Goal: Transaction & Acquisition: Purchase product/service

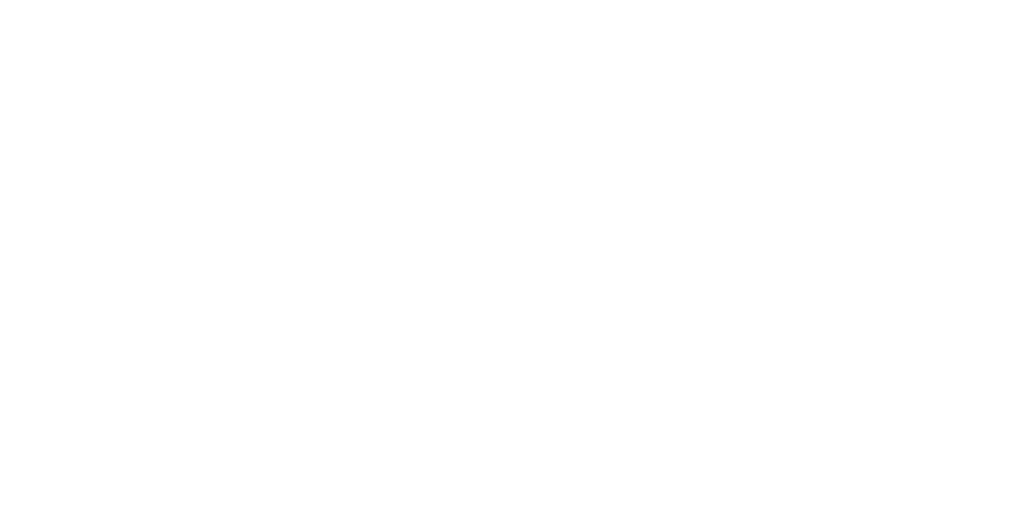
select select "**********"
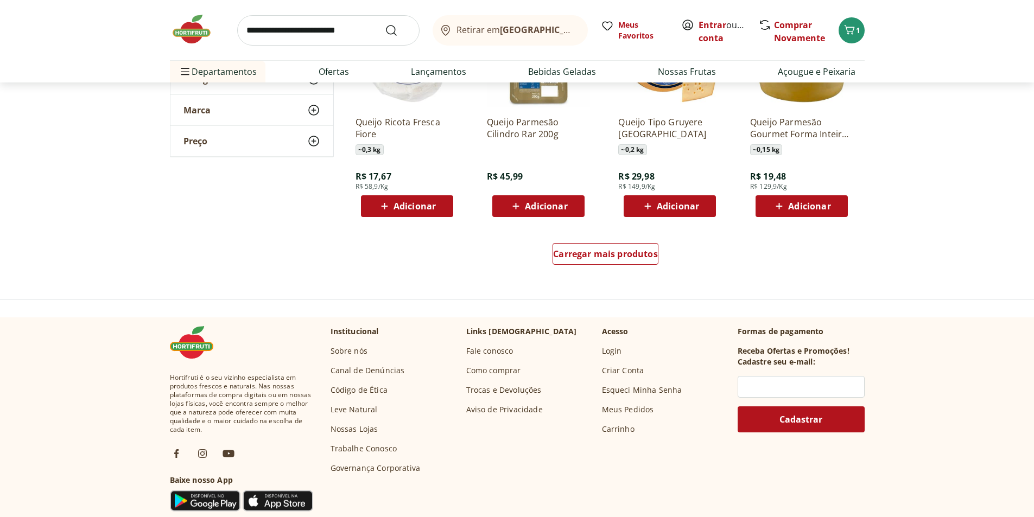
scroll to position [760, 0]
click at [618, 251] on span "Carregar mais produtos" at bounding box center [605, 253] width 105 height 9
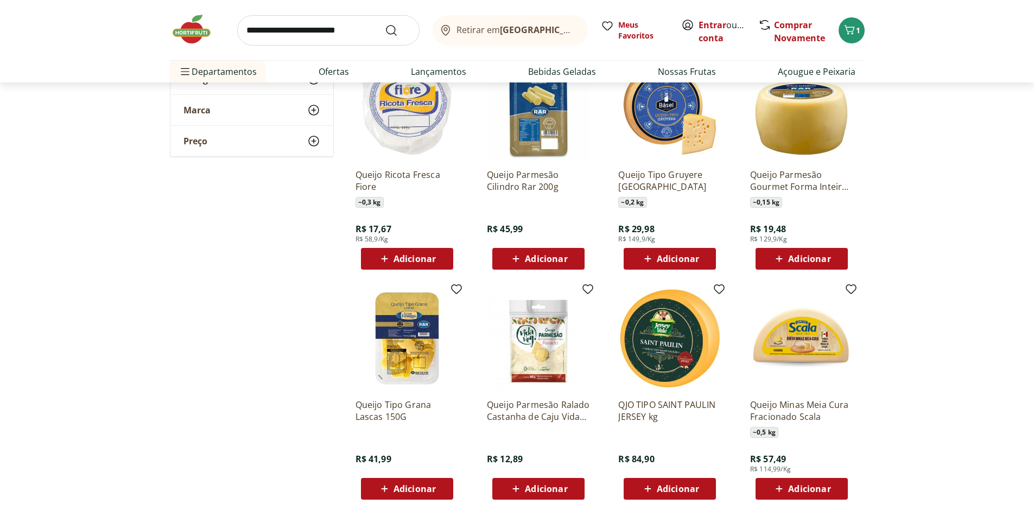
scroll to position [706, 0]
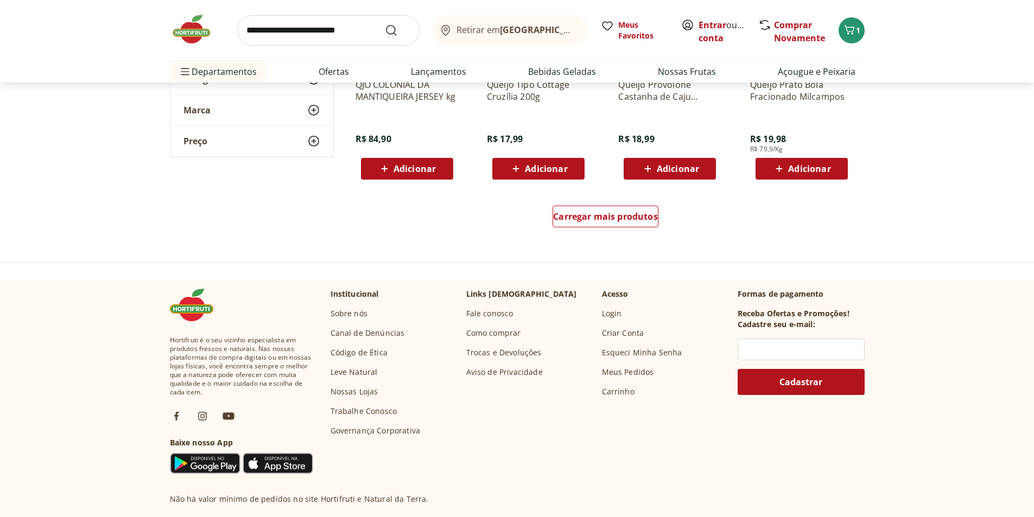
scroll to position [1520, 0]
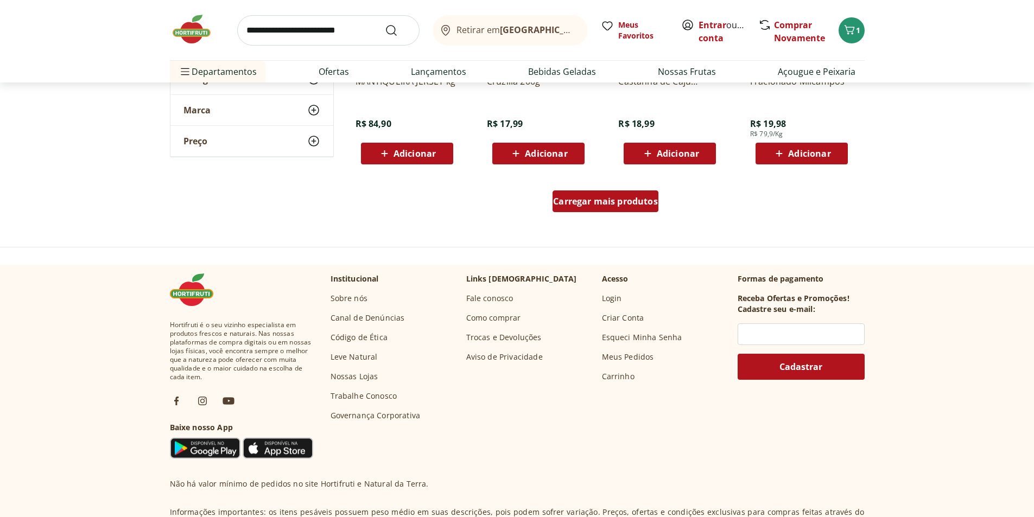
click at [614, 206] on span "Carregar mais produtos" at bounding box center [605, 201] width 105 height 9
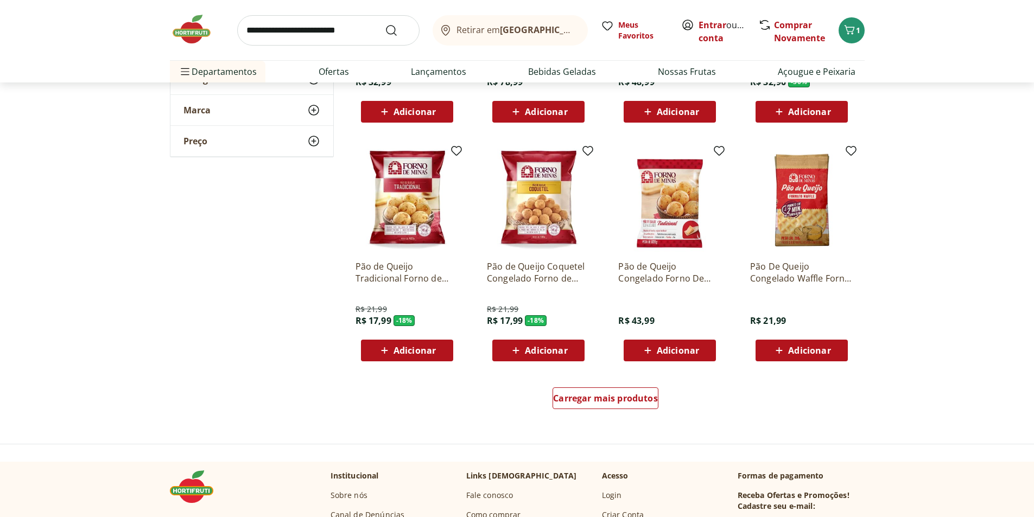
scroll to position [2063, 0]
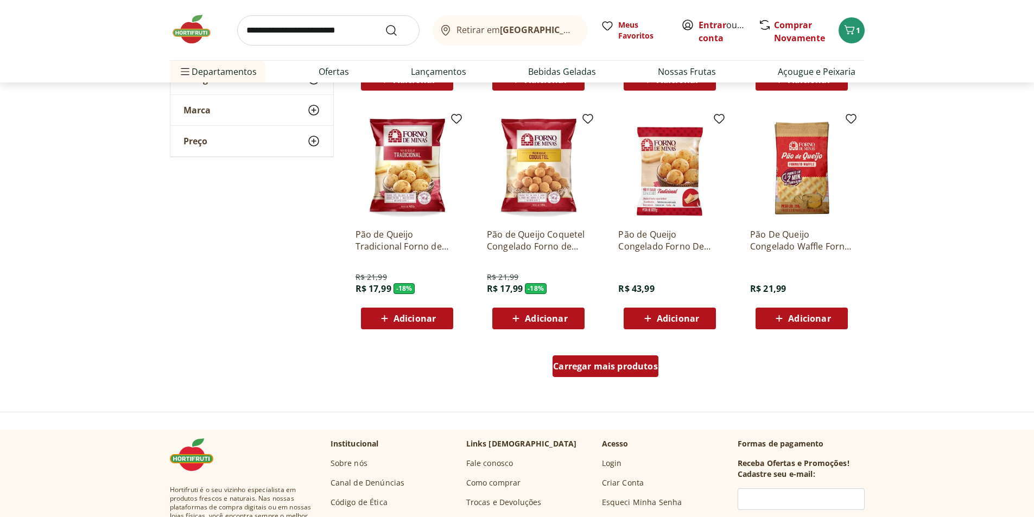
click at [613, 363] on span "Carregar mais produtos" at bounding box center [605, 366] width 105 height 9
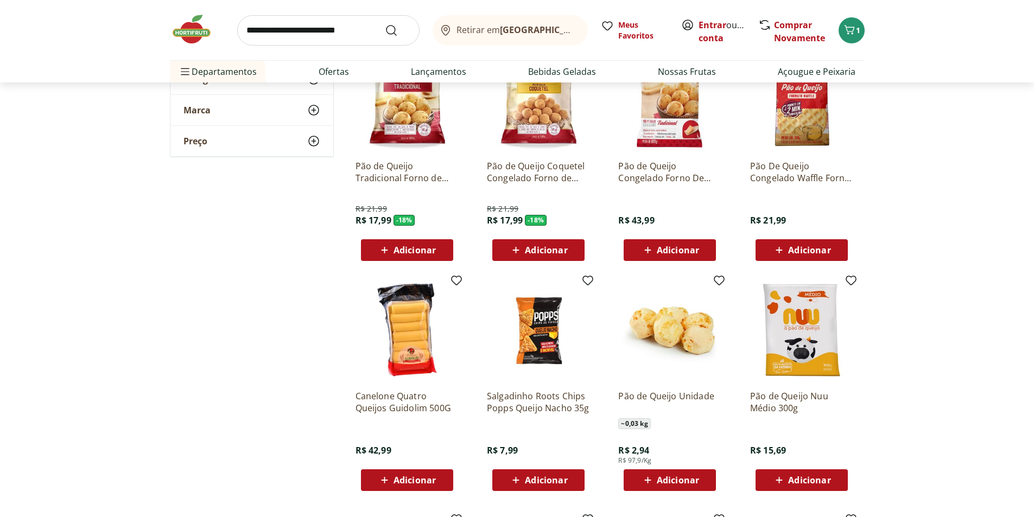
scroll to position [2280, 0]
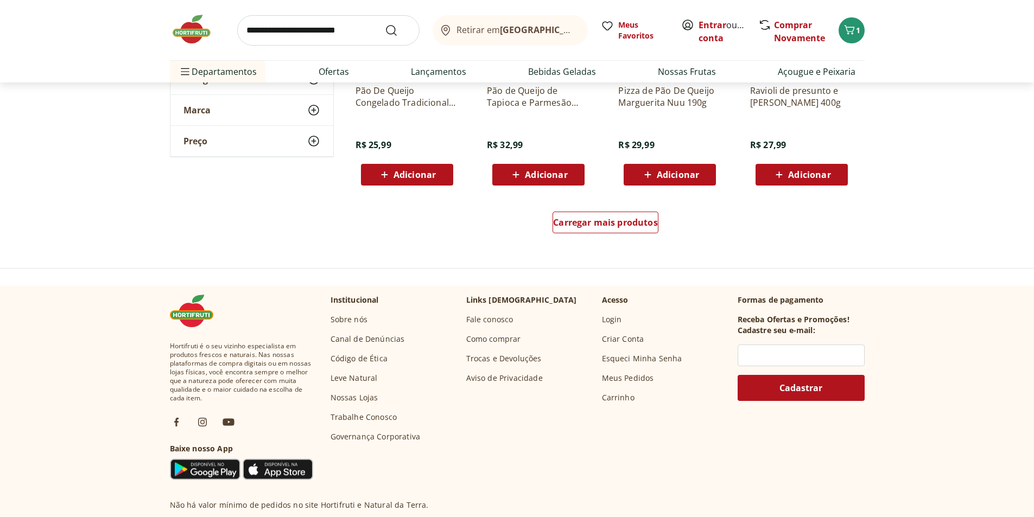
scroll to position [2877, 0]
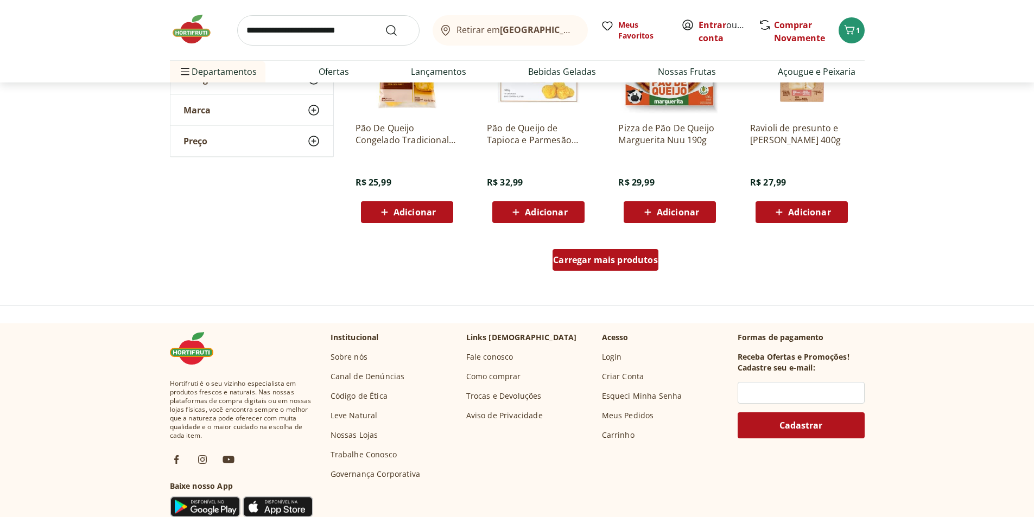
click at [603, 266] on div "Carregar mais produtos" at bounding box center [606, 260] width 106 height 22
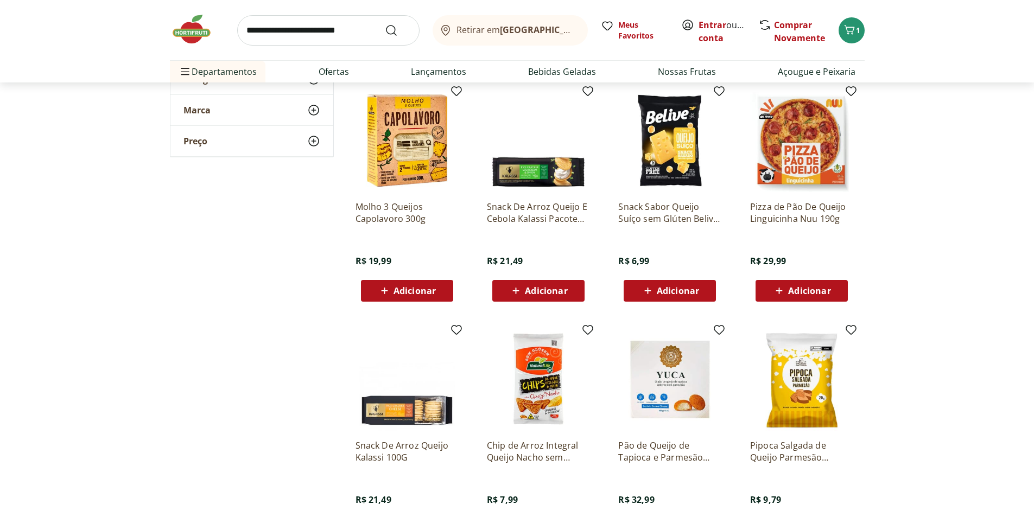
scroll to position [3040, 0]
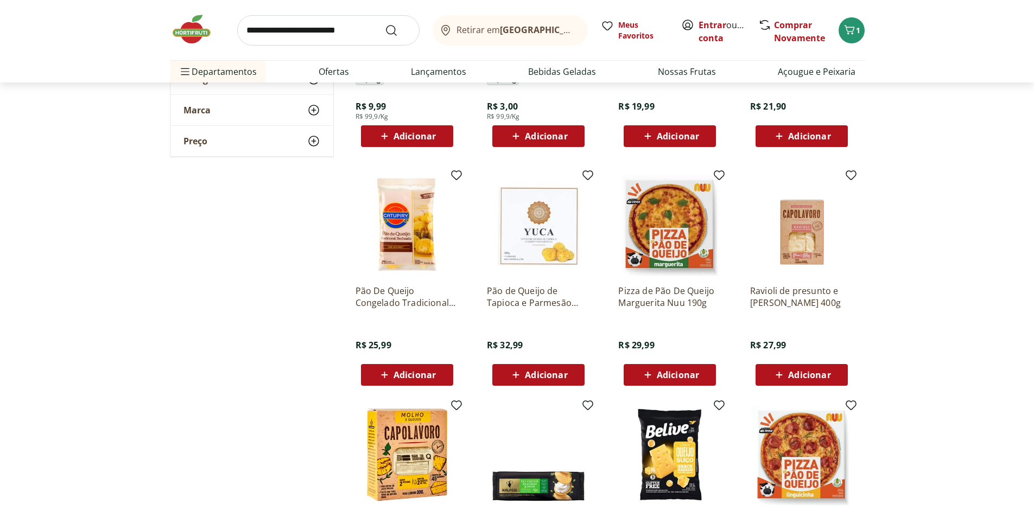
scroll to position [3040, 0]
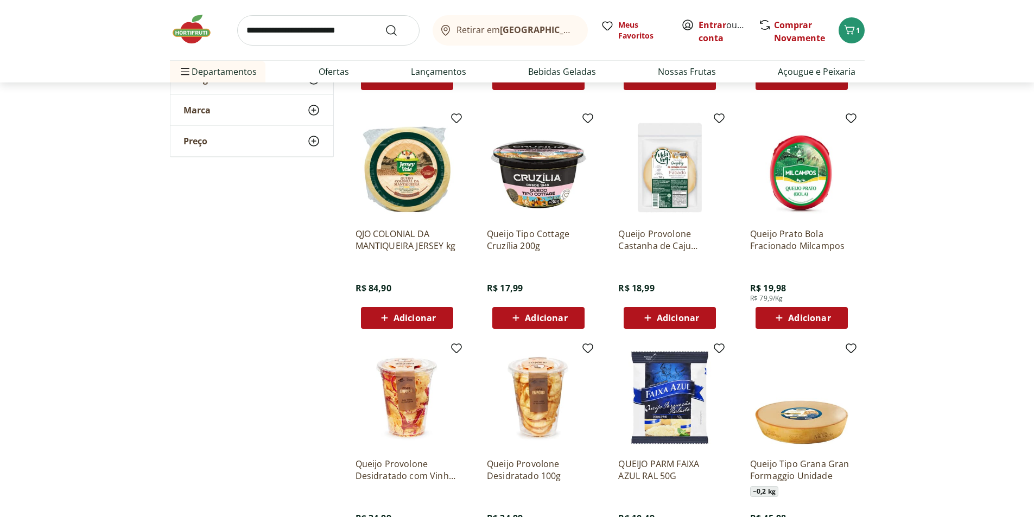
scroll to position [1357, 0]
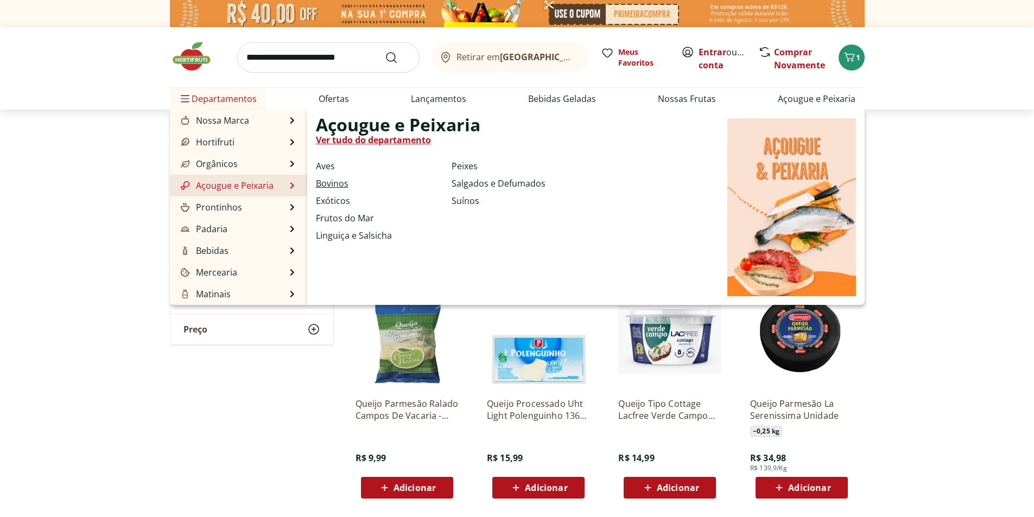
click at [337, 185] on link "Bovinos" at bounding box center [332, 183] width 33 height 13
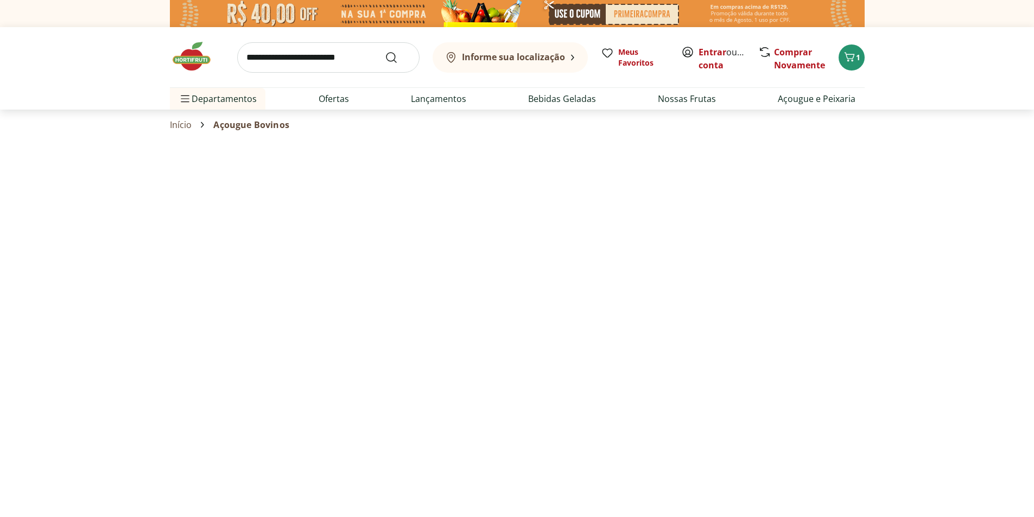
select select "**********"
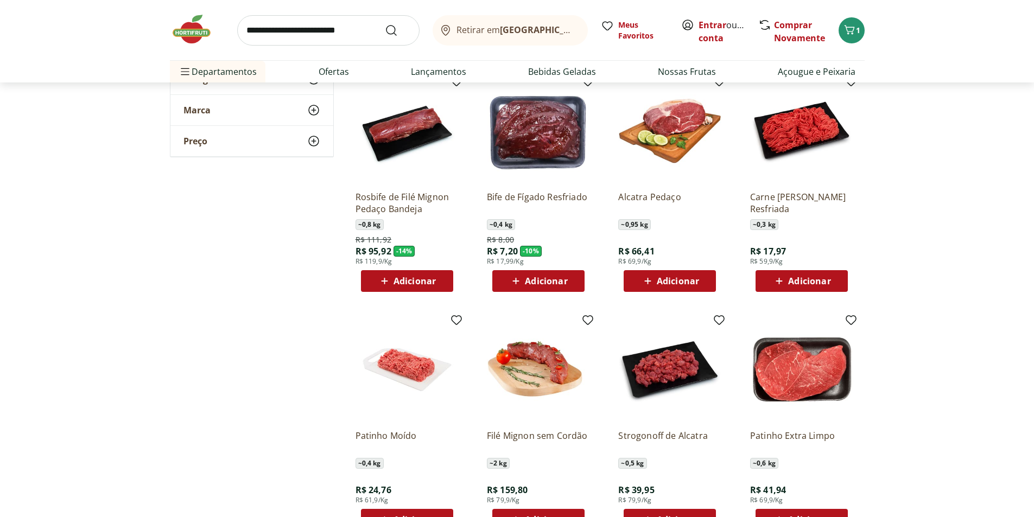
scroll to position [597, 0]
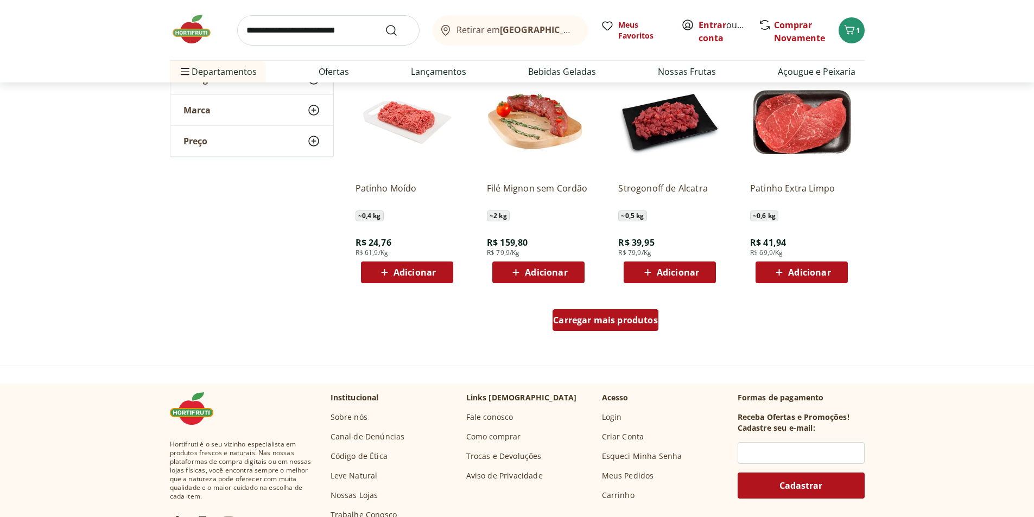
click at [607, 327] on div "Carregar mais produtos" at bounding box center [606, 320] width 106 height 22
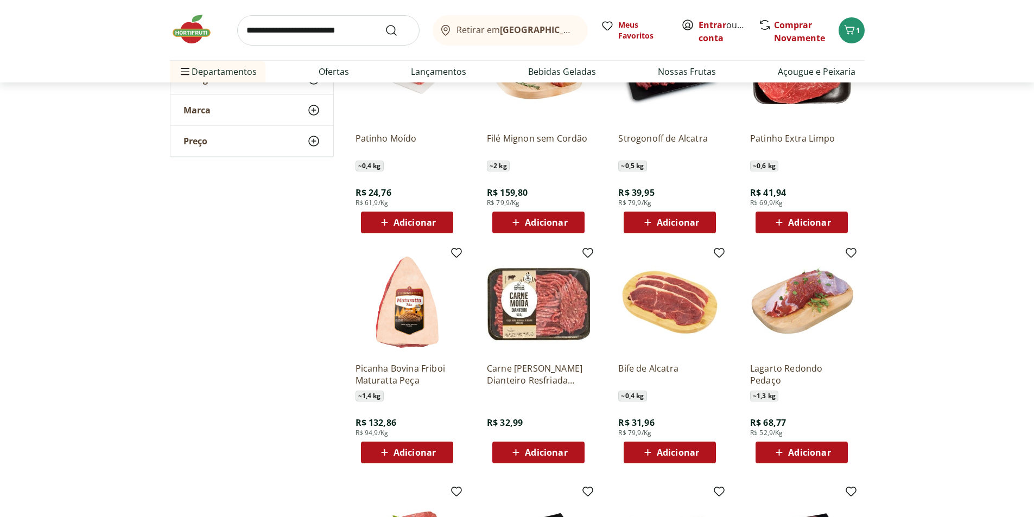
scroll to position [706, 0]
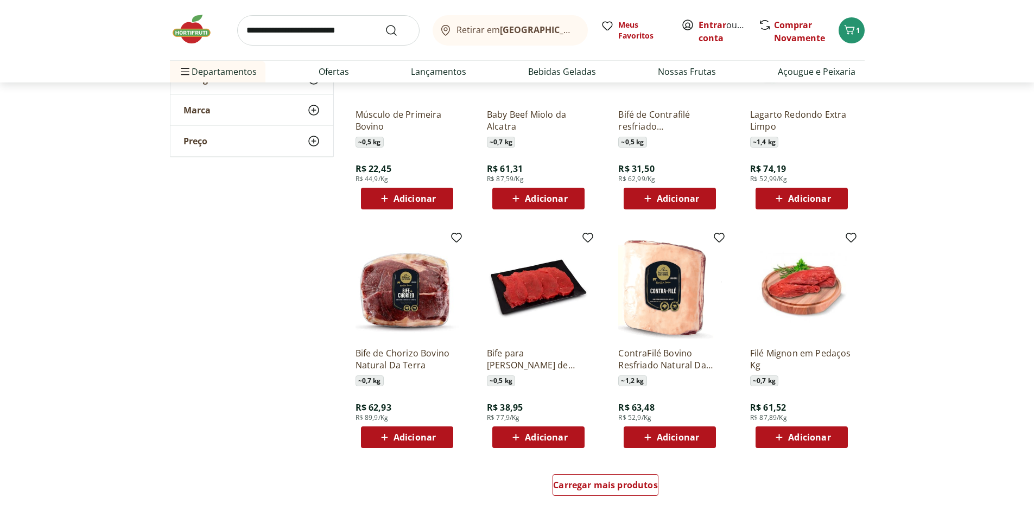
scroll to position [1249, 0]
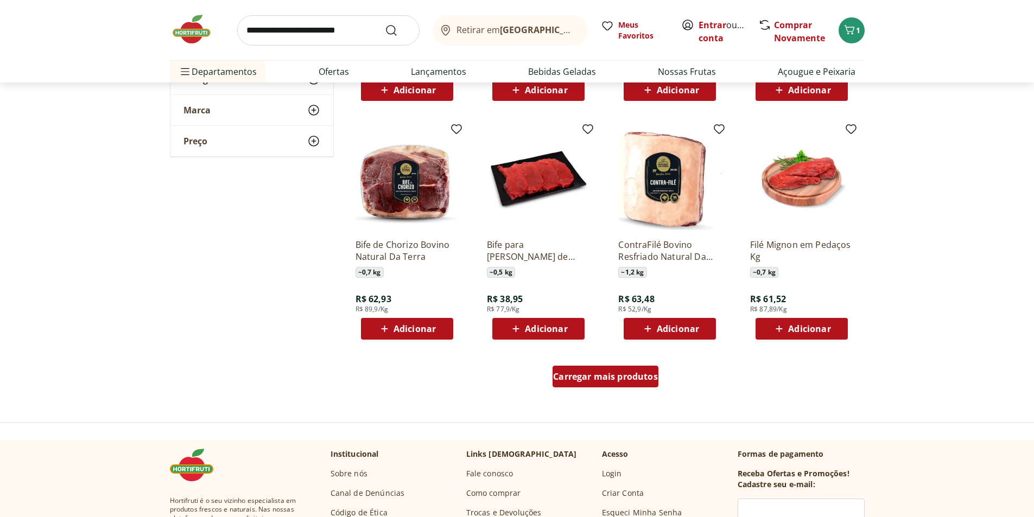
click at [603, 377] on span "Carregar mais produtos" at bounding box center [605, 376] width 105 height 9
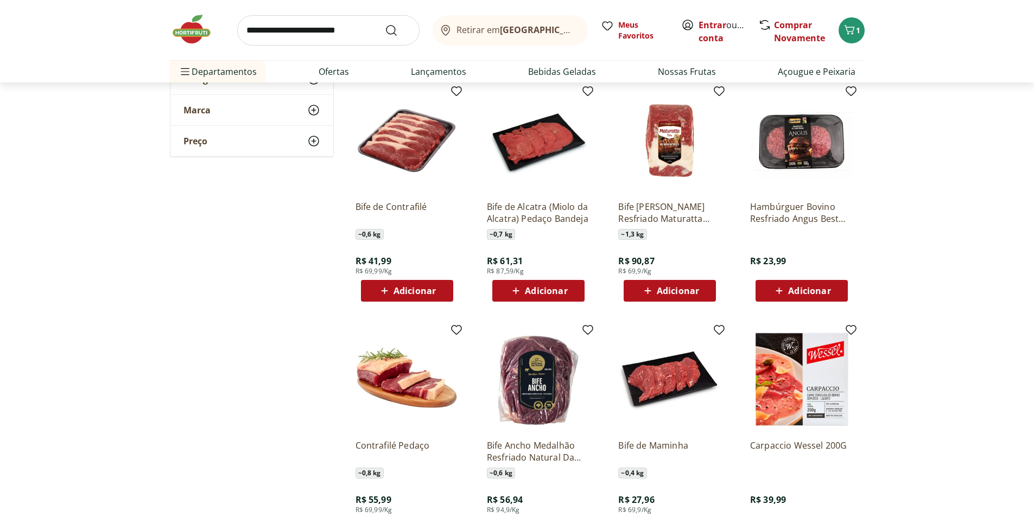
scroll to position [1520, 0]
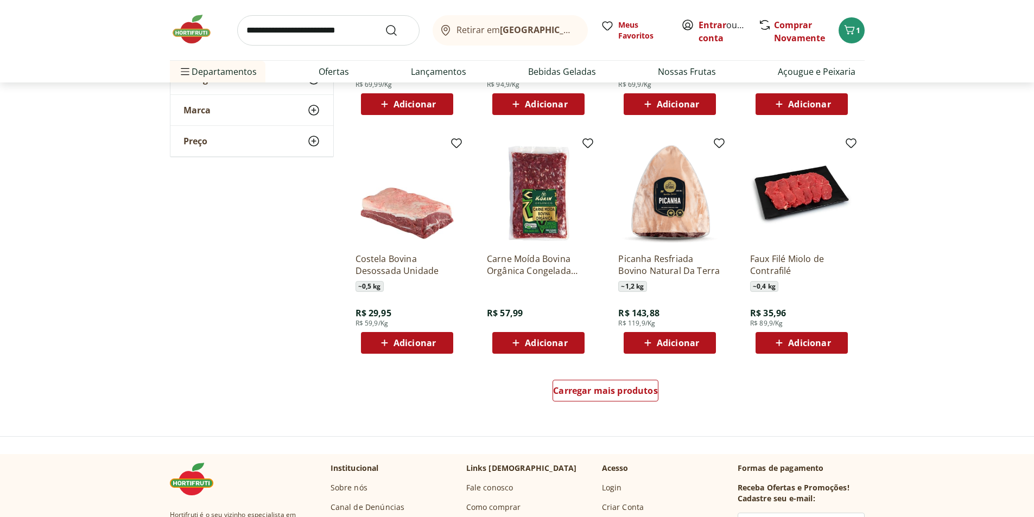
scroll to position [1954, 0]
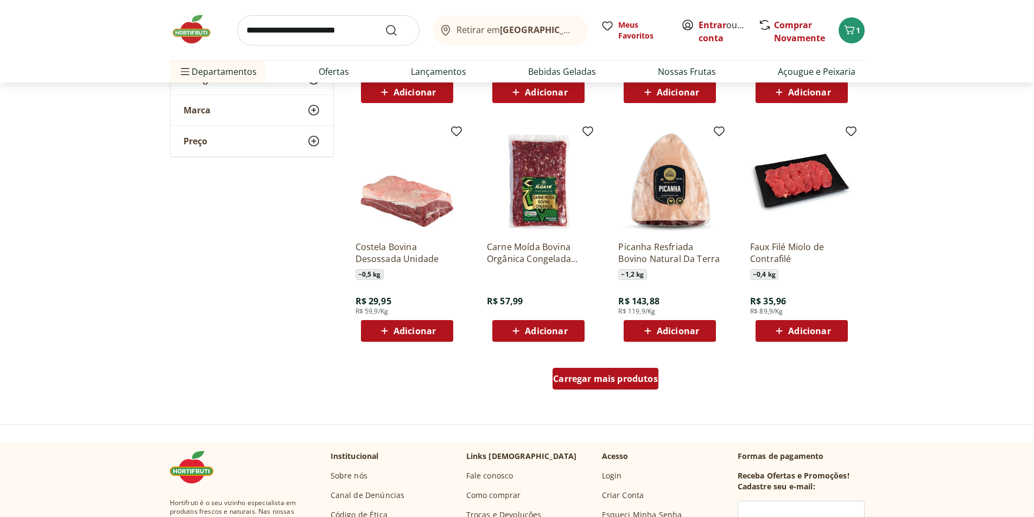
click at [596, 376] on span "Carregar mais produtos" at bounding box center [605, 379] width 105 height 9
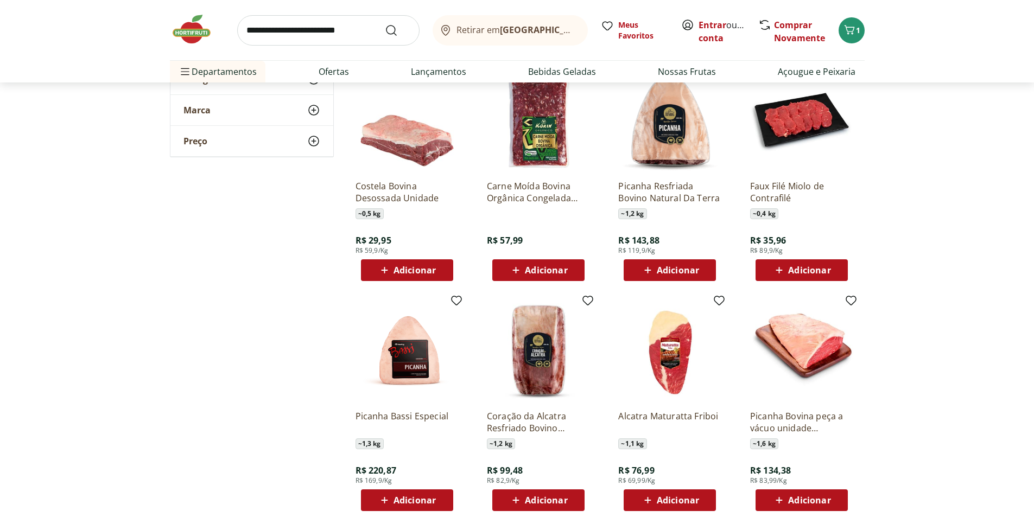
scroll to position [2172, 0]
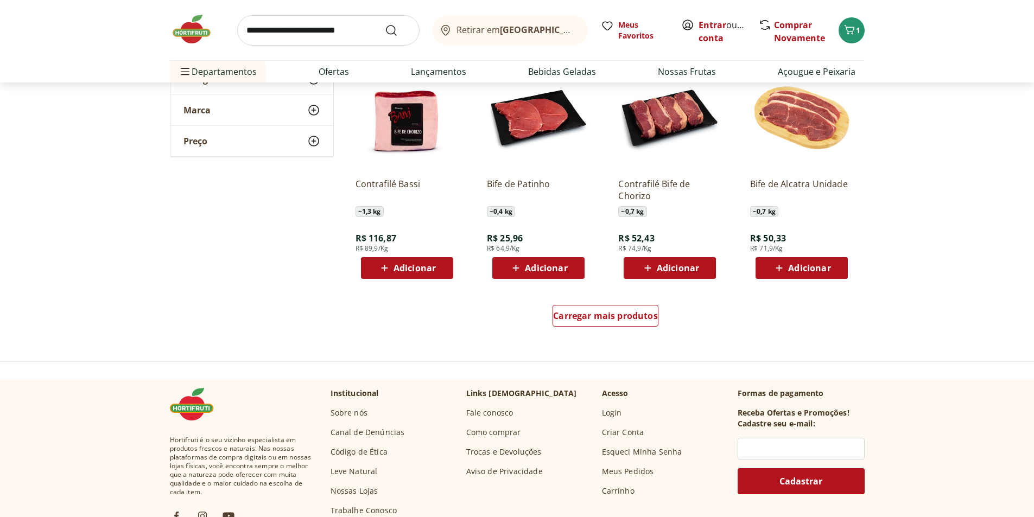
scroll to position [2823, 0]
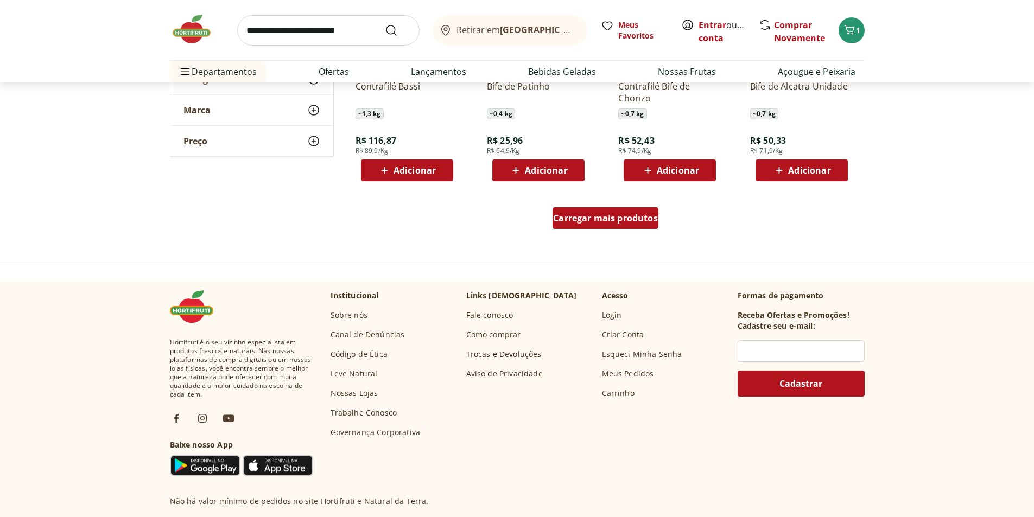
click at [597, 223] on span "Carregar mais produtos" at bounding box center [605, 218] width 105 height 9
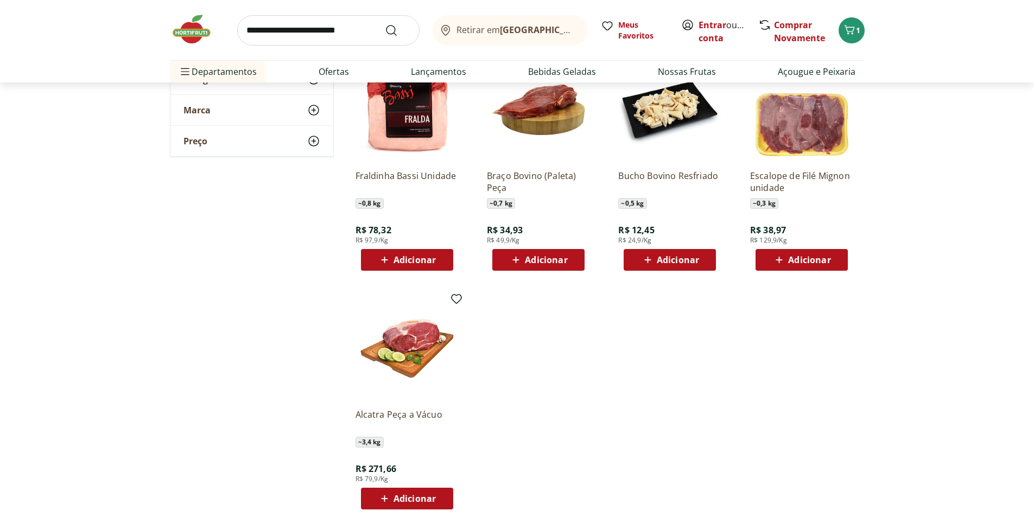
scroll to position [3095, 0]
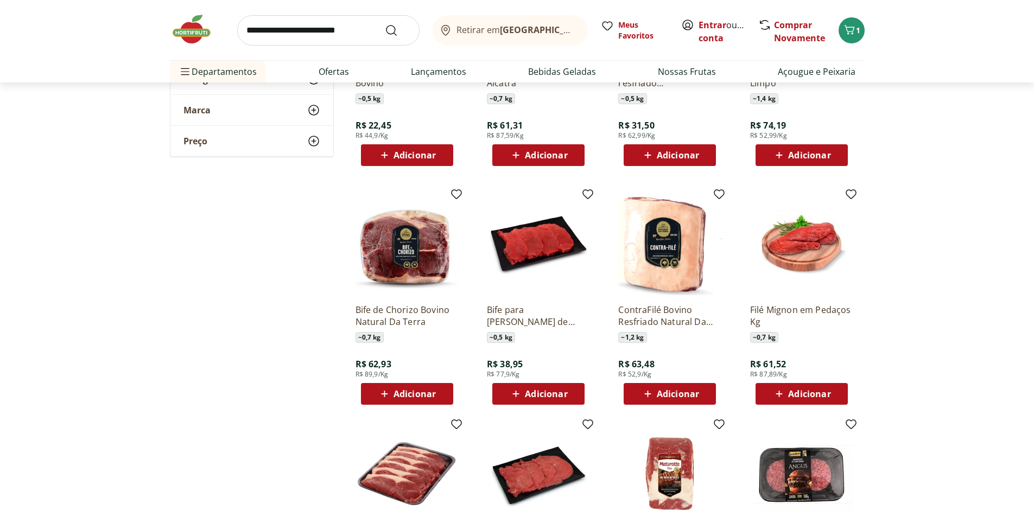
scroll to position [1102, 0]
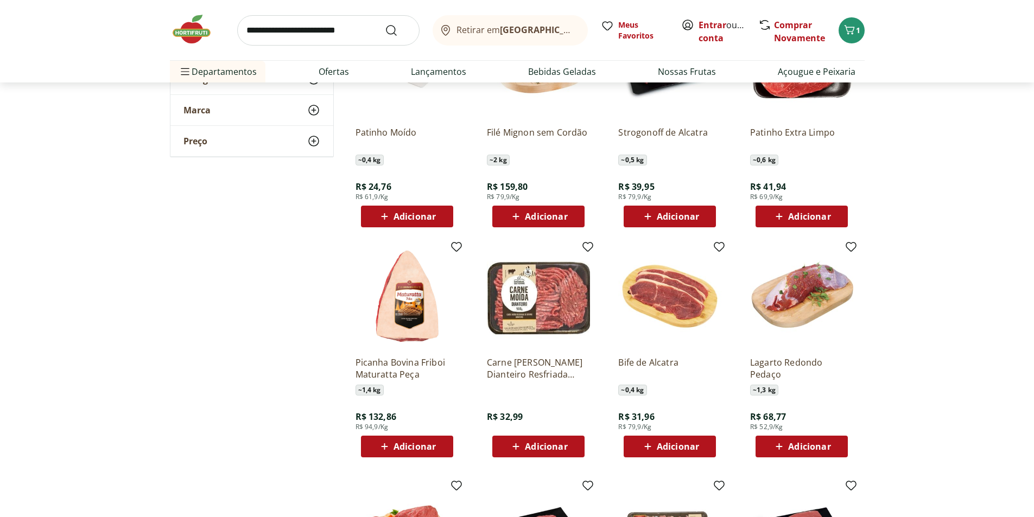
scroll to position [657, 0]
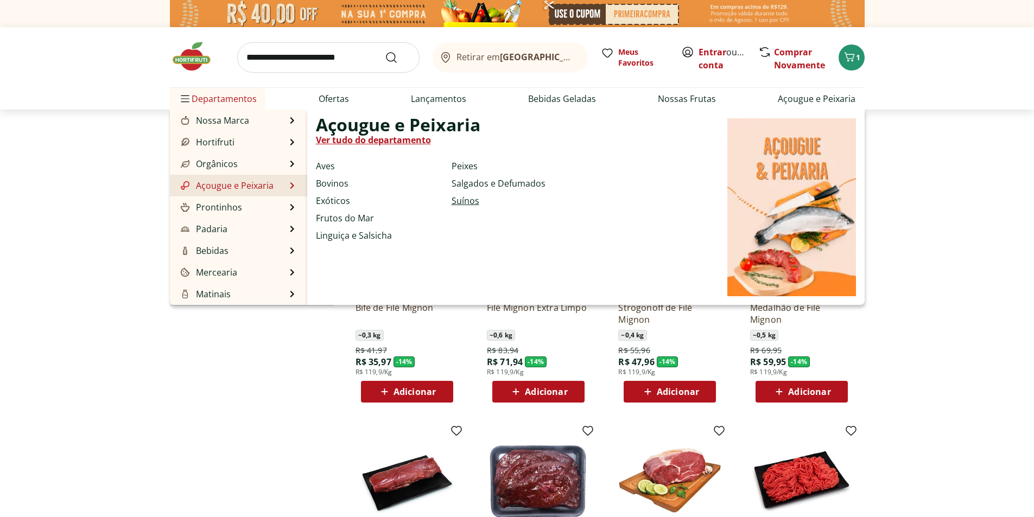
click at [468, 200] on link "Suínos" at bounding box center [466, 200] width 28 height 13
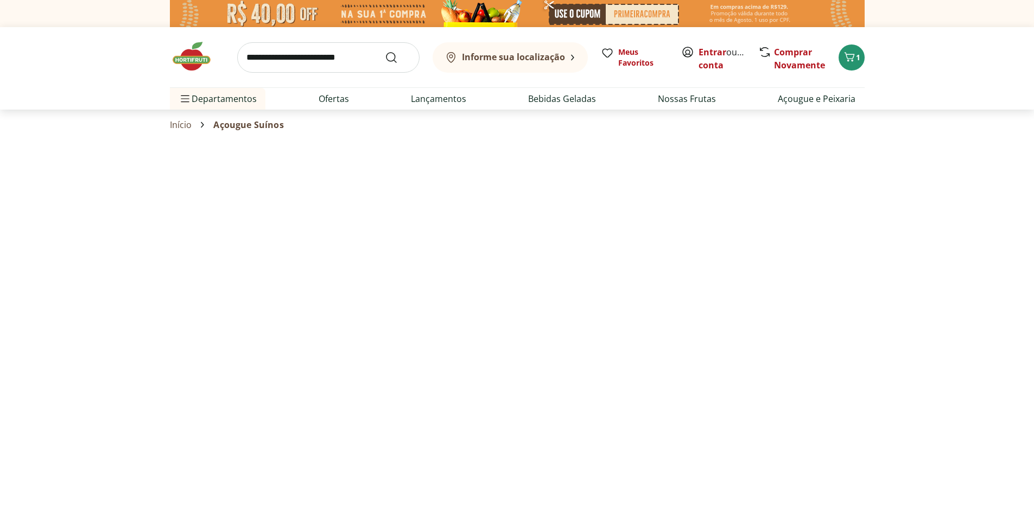
select select "**********"
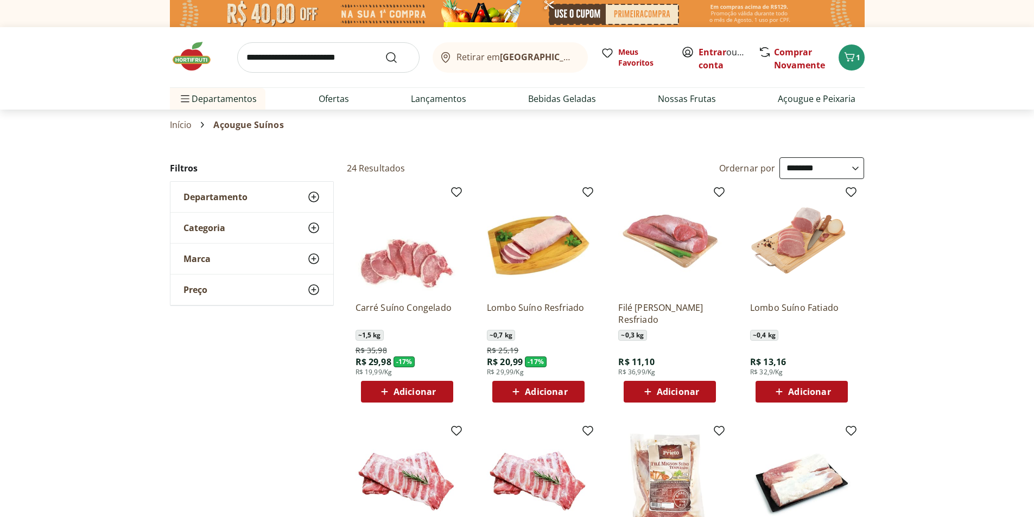
drag, startPoint x: 665, startPoint y: 388, endPoint x: 961, endPoint y: 226, distance: 338.2
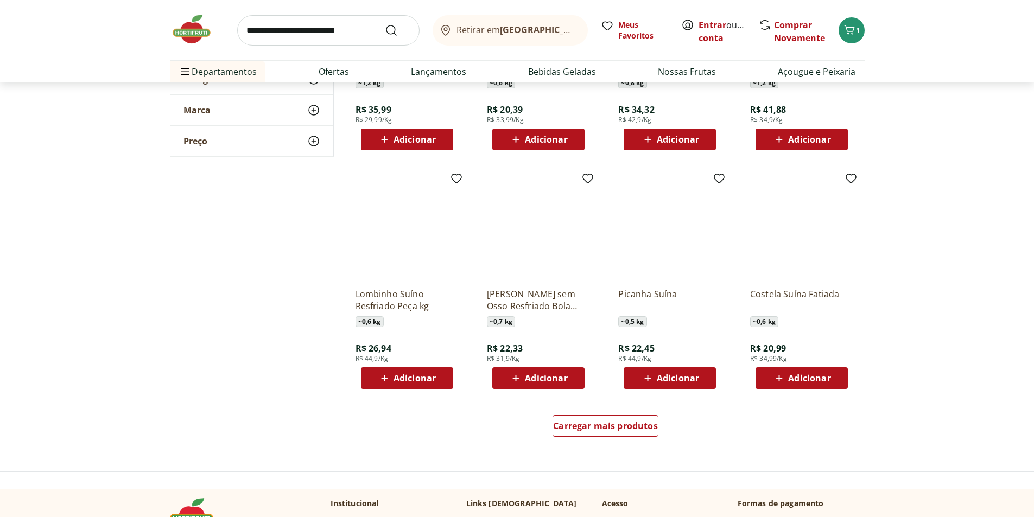
scroll to position [543, 0]
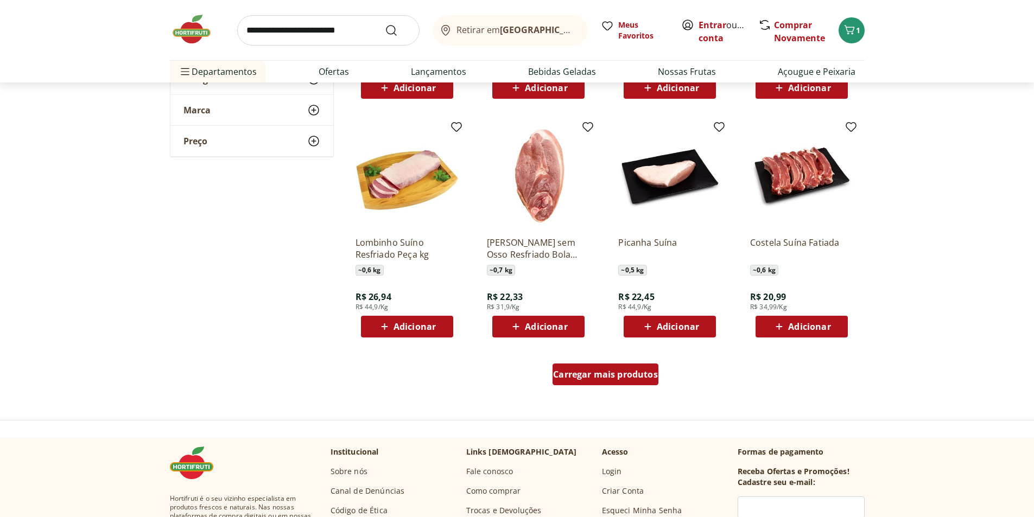
click at [585, 379] on span "Carregar mais produtos" at bounding box center [605, 374] width 105 height 9
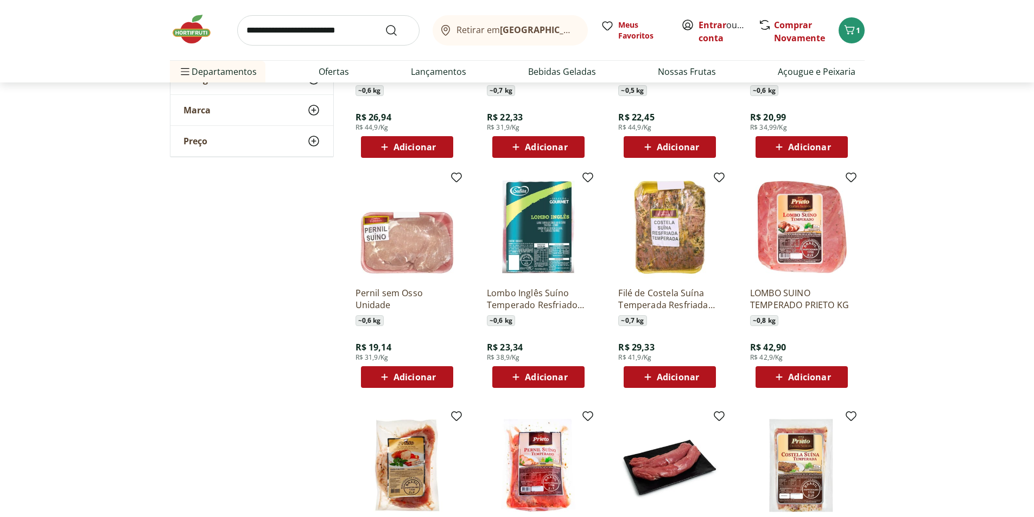
scroll to position [869, 0]
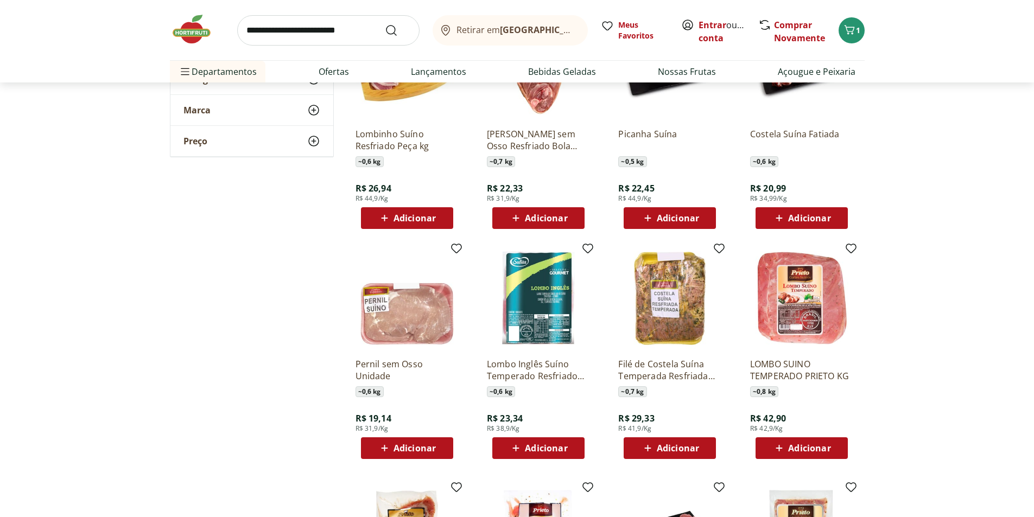
scroll to position [434, 0]
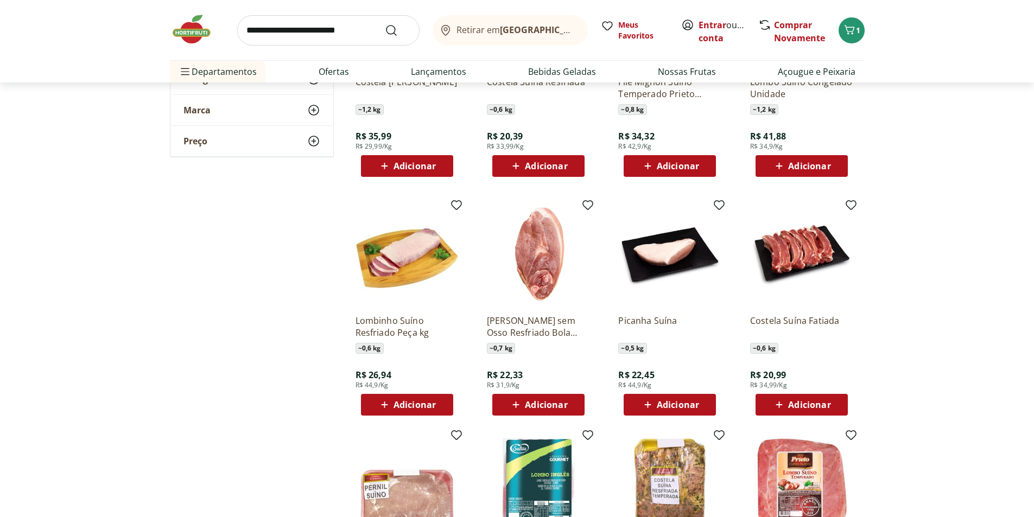
scroll to position [489, 0]
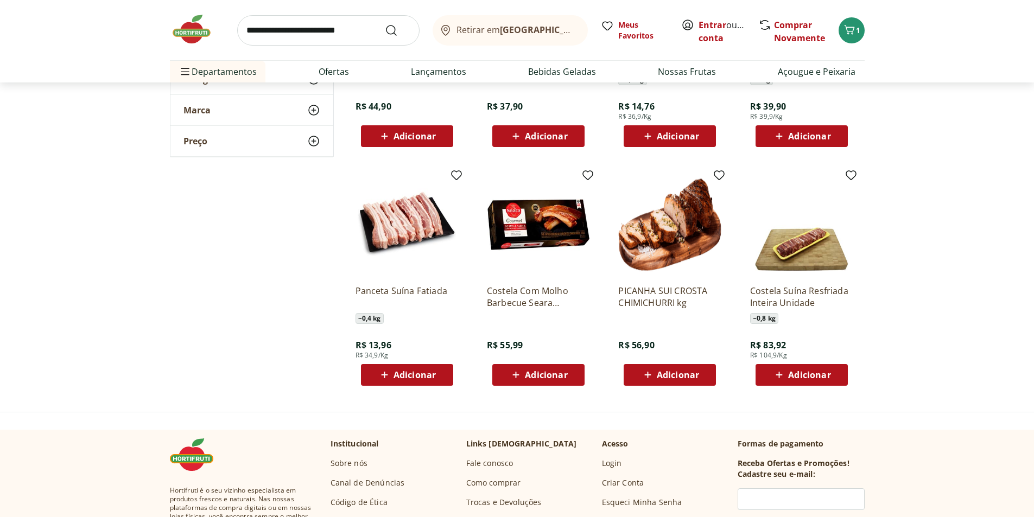
scroll to position [1303, 0]
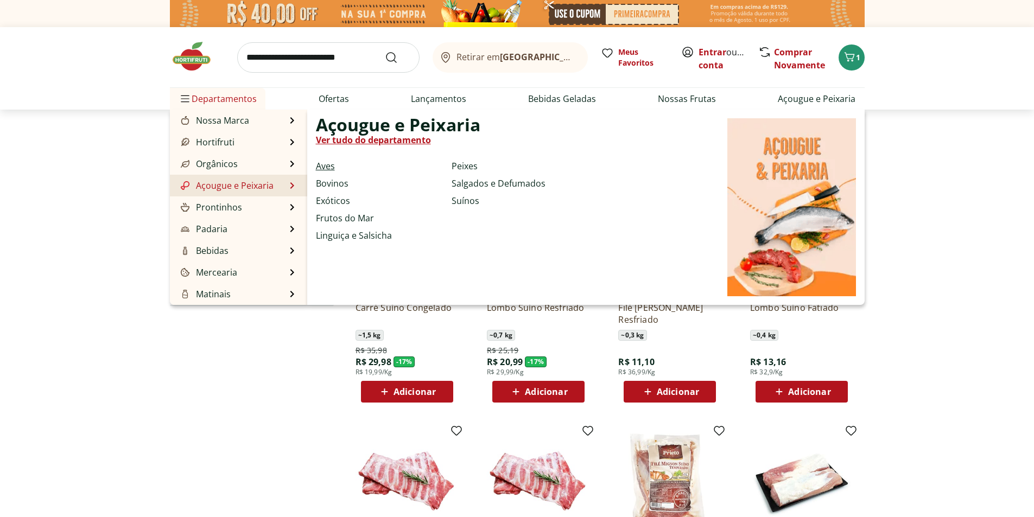
click at [327, 166] on link "Aves" at bounding box center [325, 166] width 19 height 13
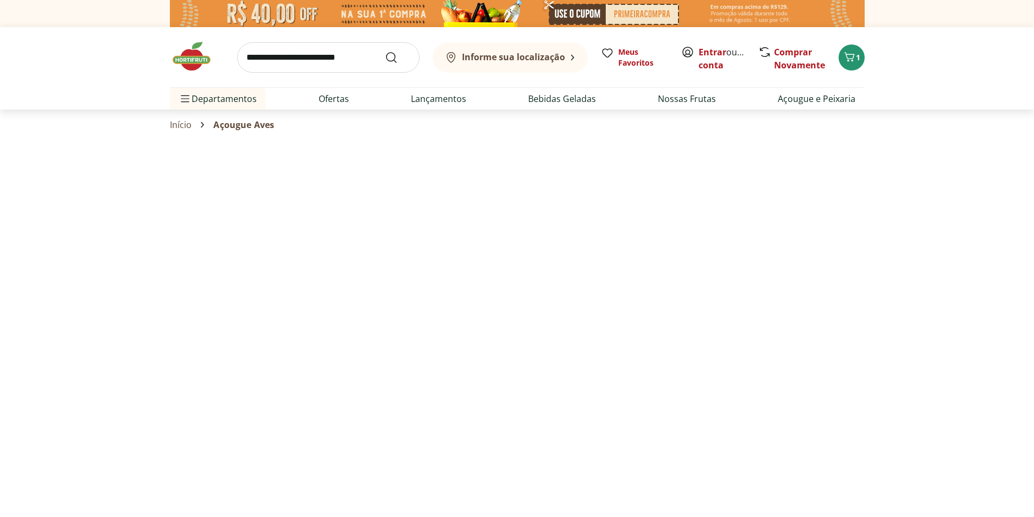
select select "**********"
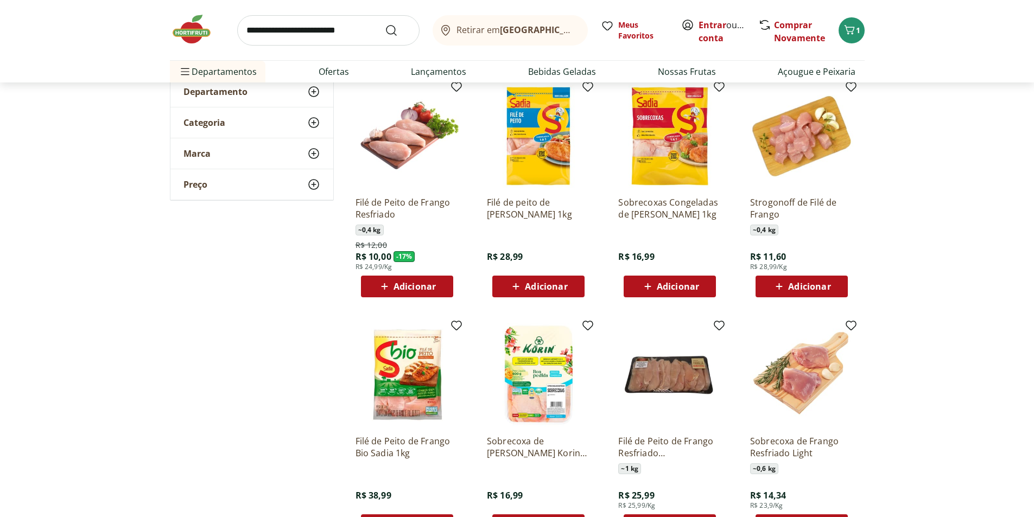
scroll to position [109, 0]
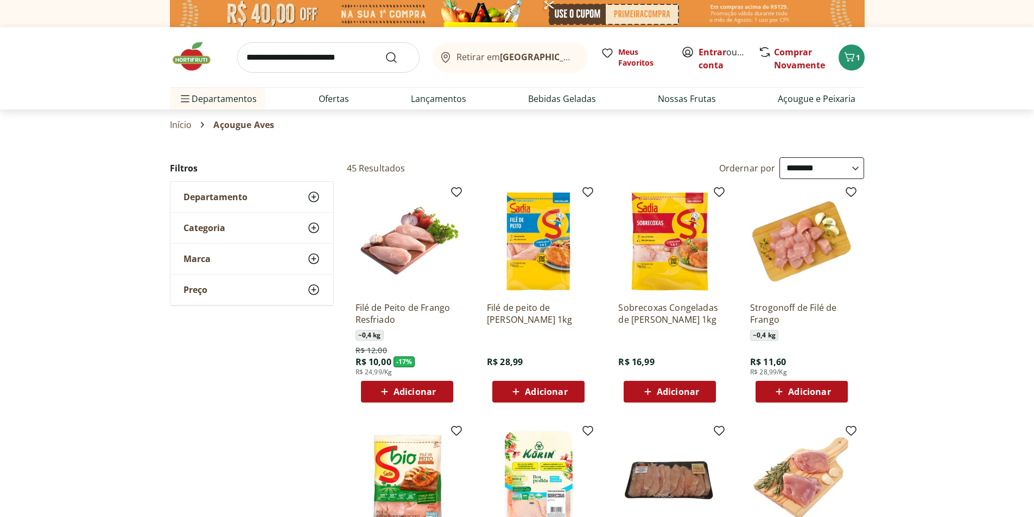
select select "**********"
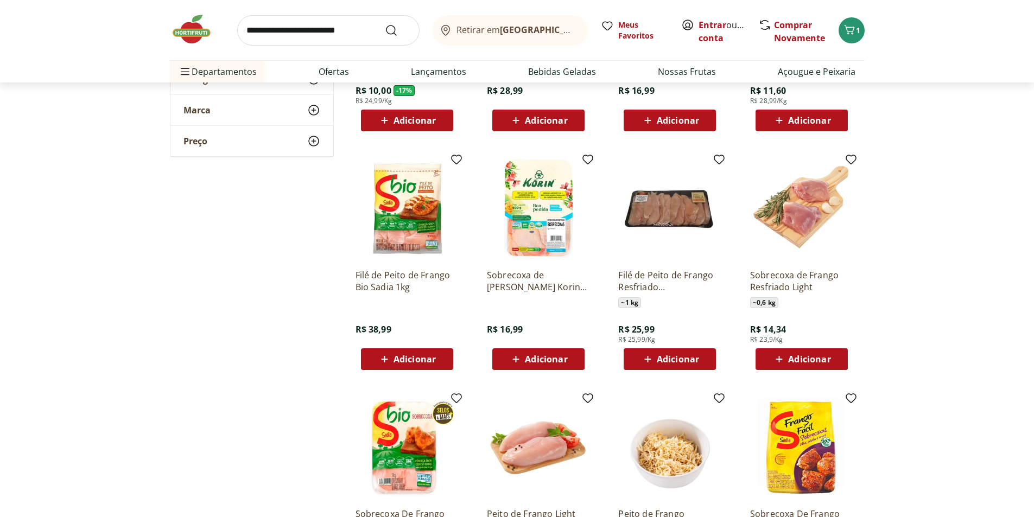
scroll to position [434, 0]
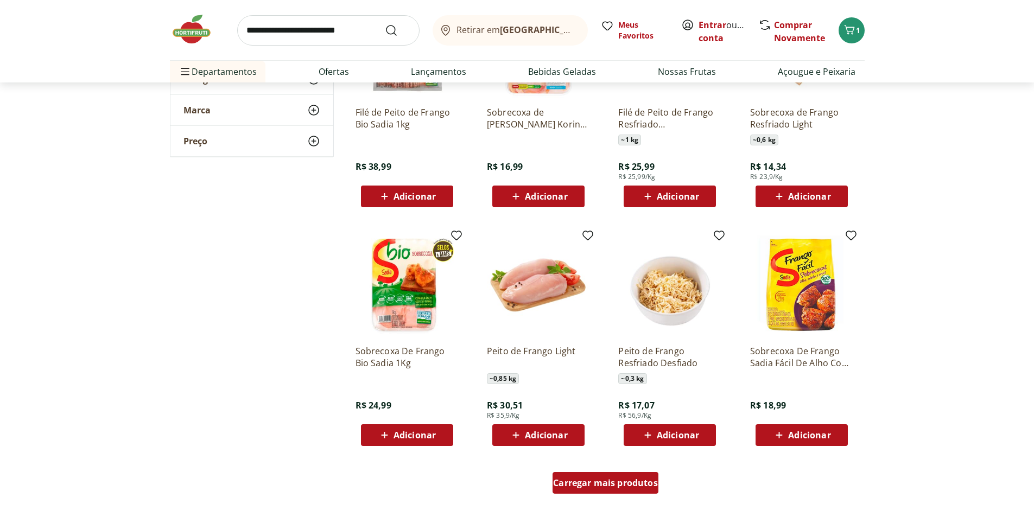
click at [596, 484] on span "Carregar mais produtos" at bounding box center [605, 483] width 105 height 9
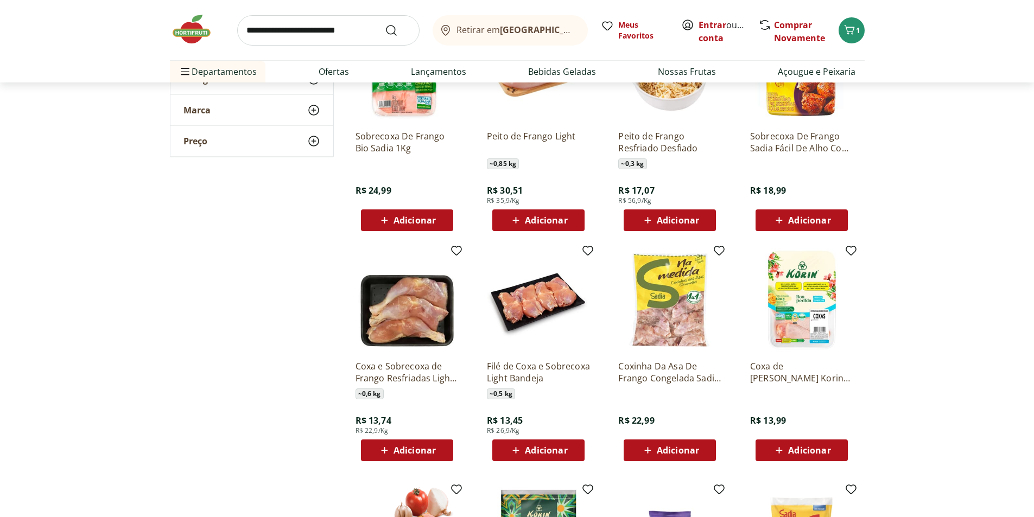
scroll to position [651, 0]
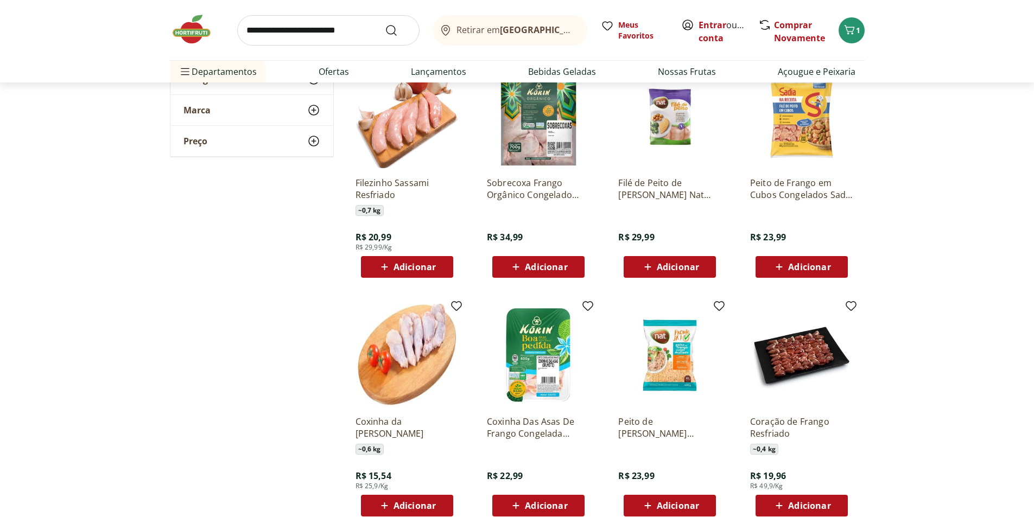
scroll to position [1249, 0]
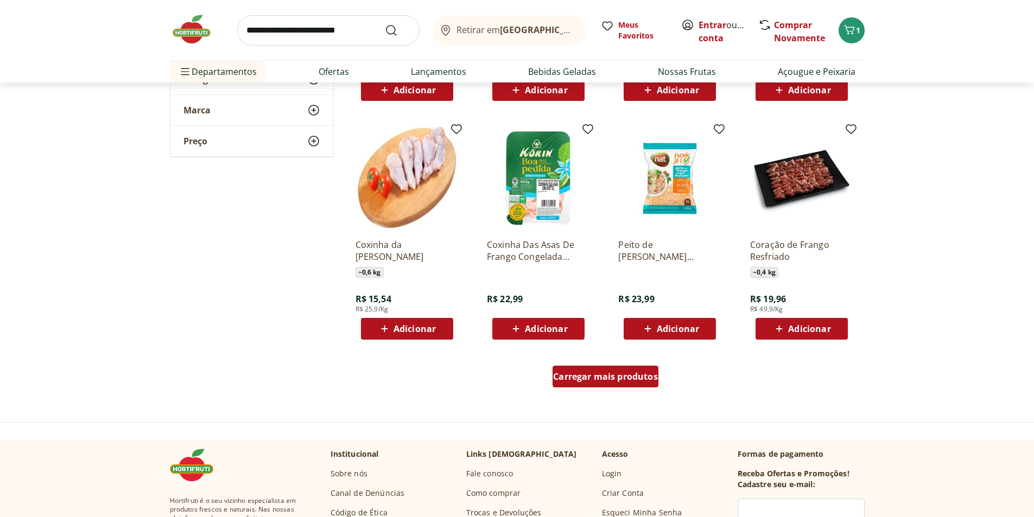
click at [622, 376] on span "Carregar mais produtos" at bounding box center [605, 376] width 105 height 9
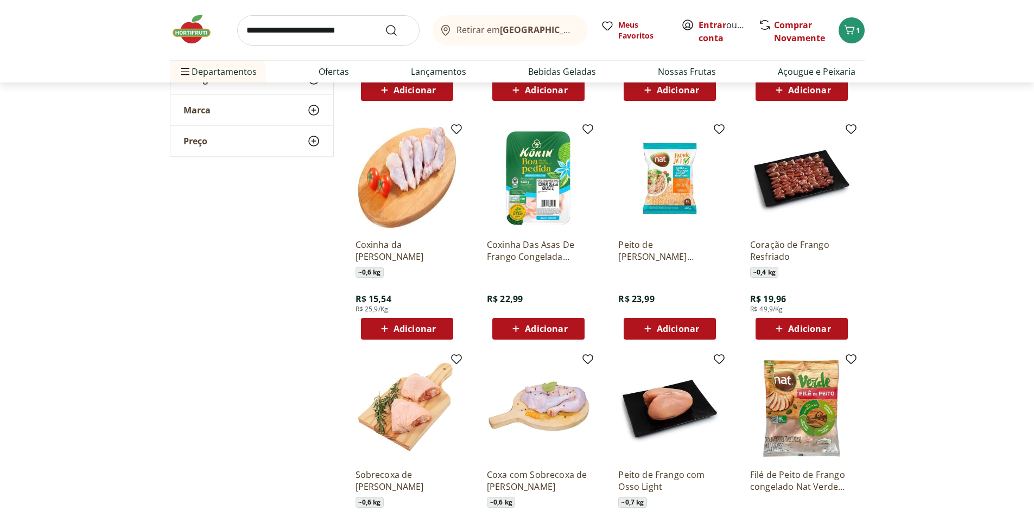
scroll to position [1520, 0]
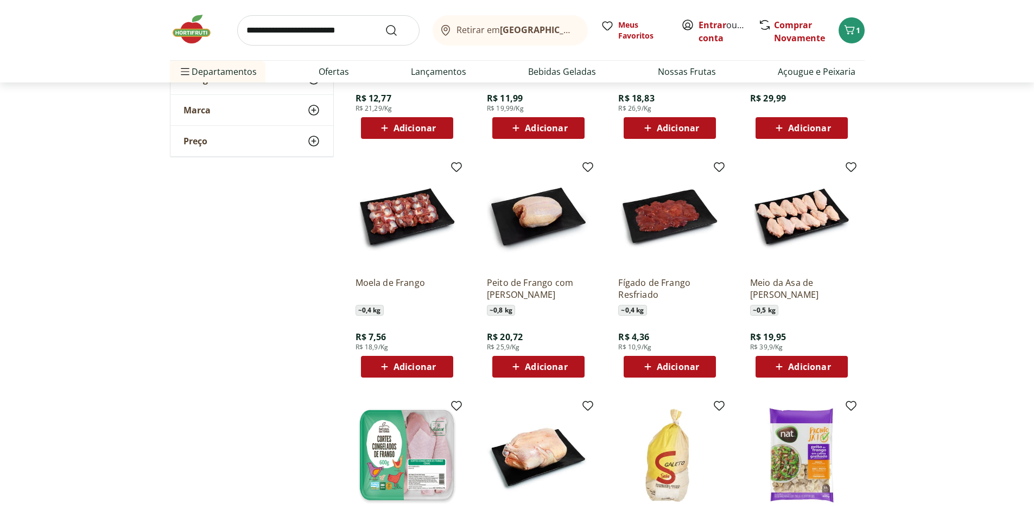
scroll to position [1792, 0]
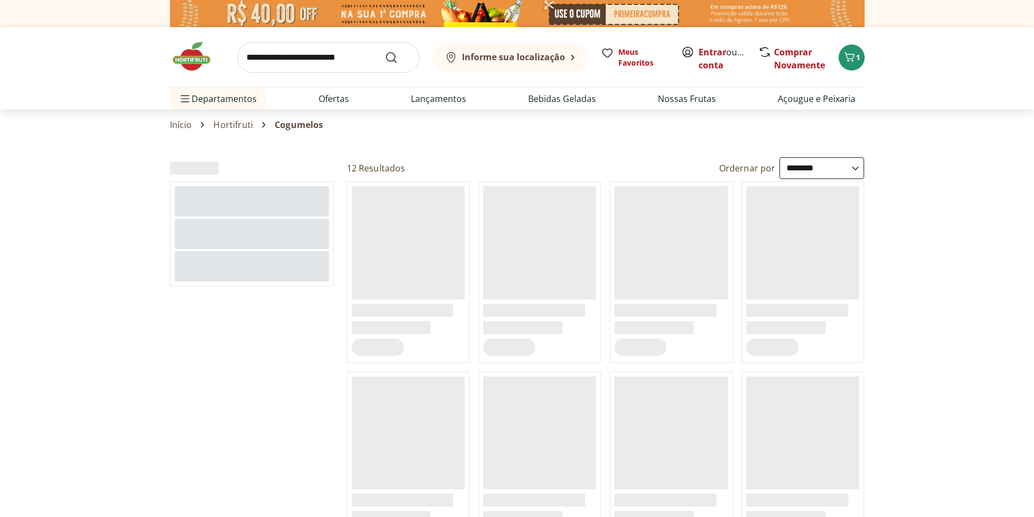
select select "**********"
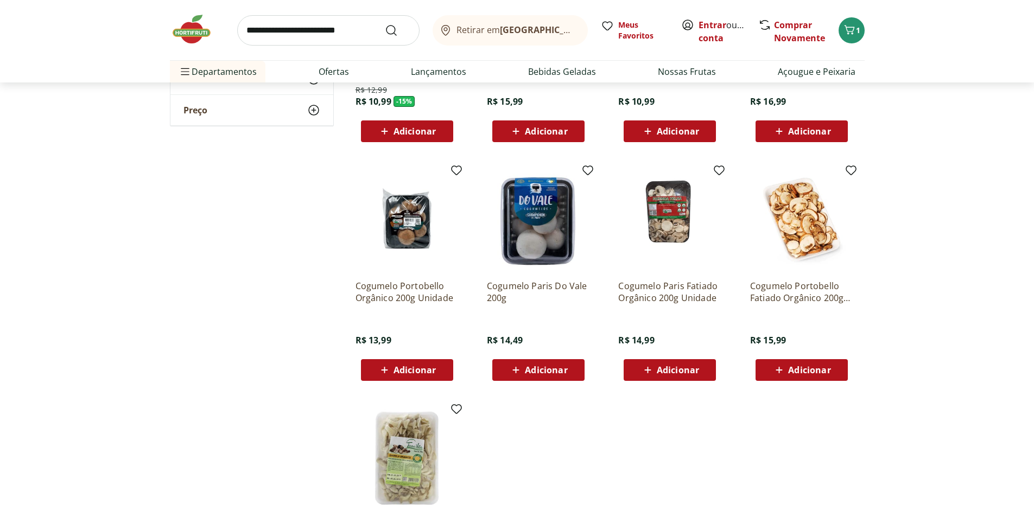
scroll to position [54, 0]
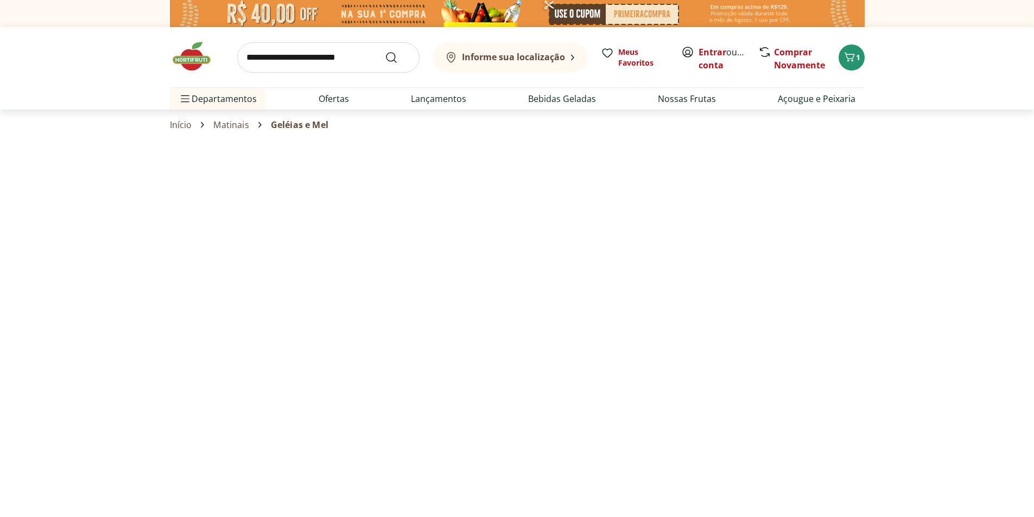
select select "**********"
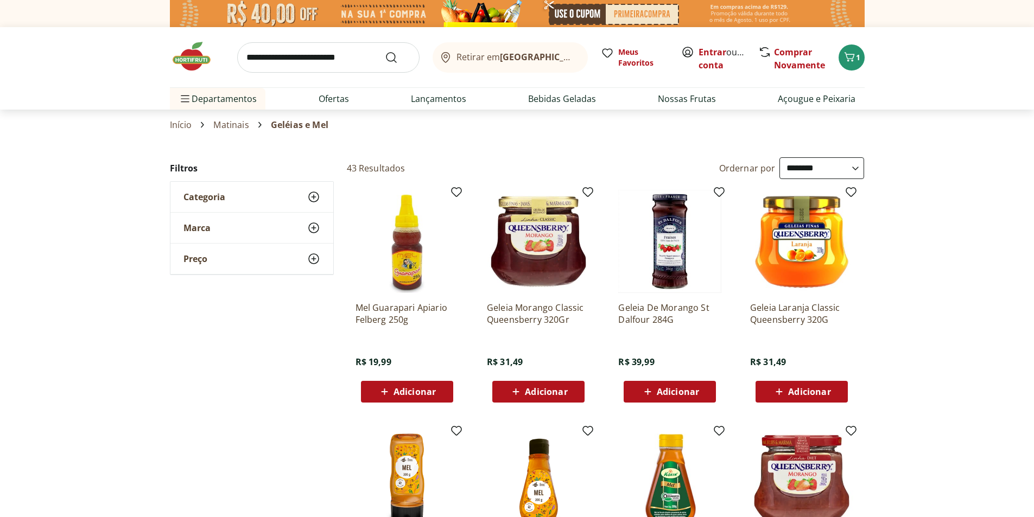
click at [188, 60] on img at bounding box center [197, 56] width 54 height 33
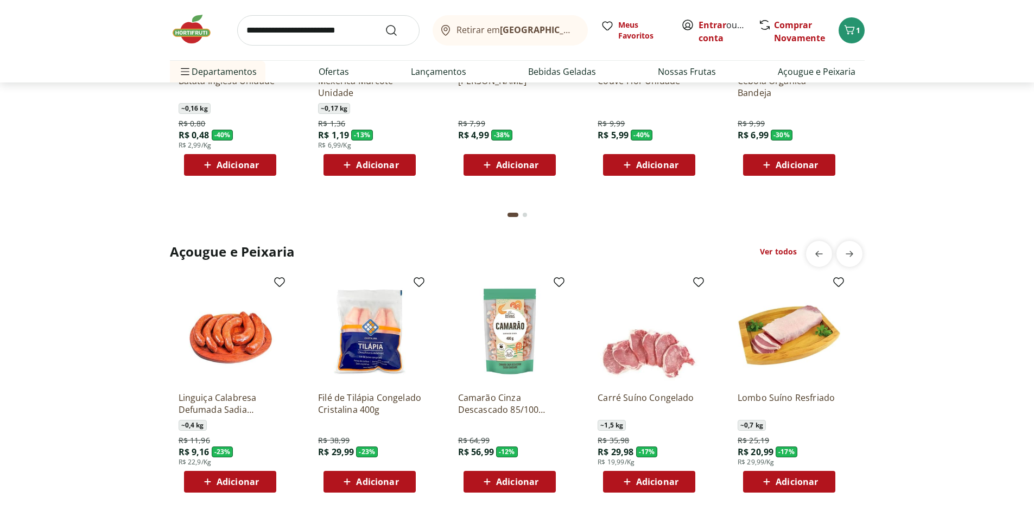
scroll to position [869, 0]
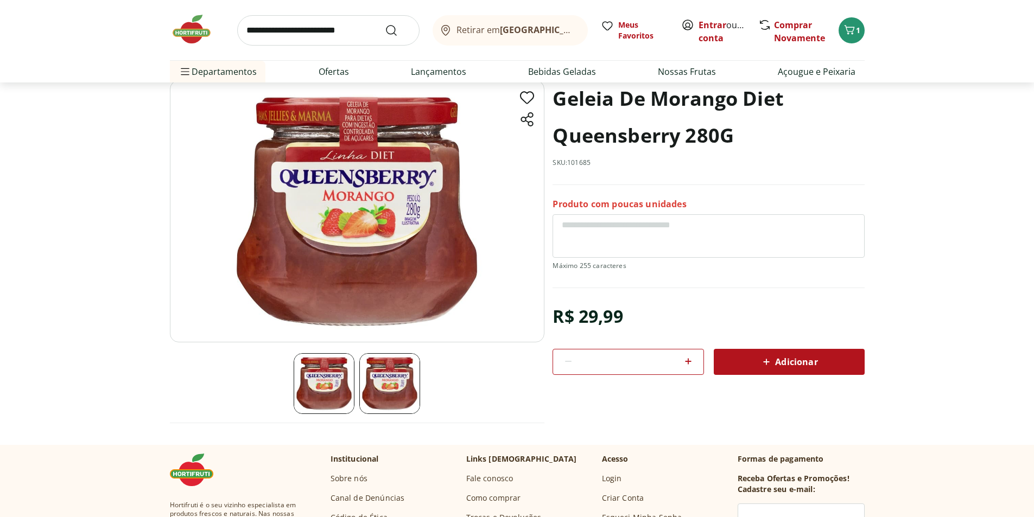
scroll to position [54, 0]
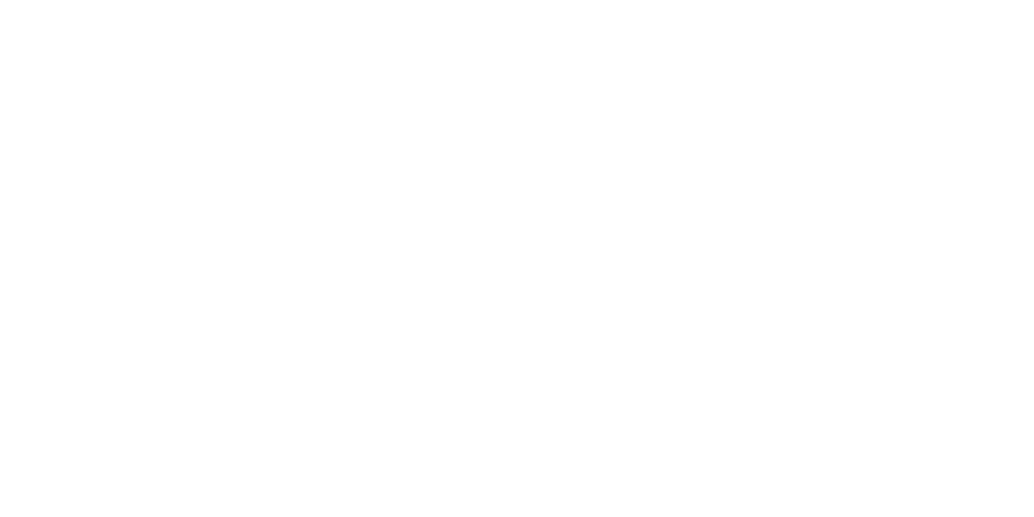
select select "**********"
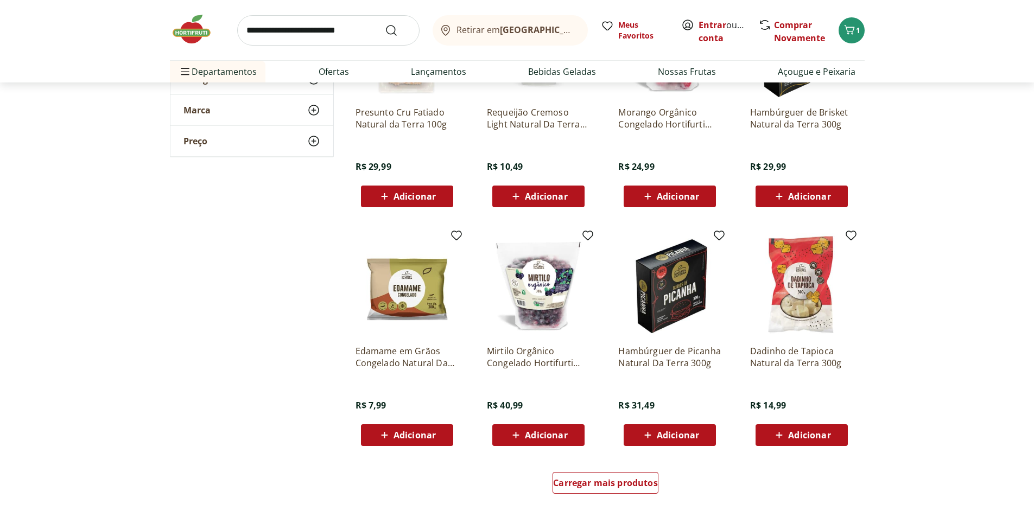
scroll to position [651, 0]
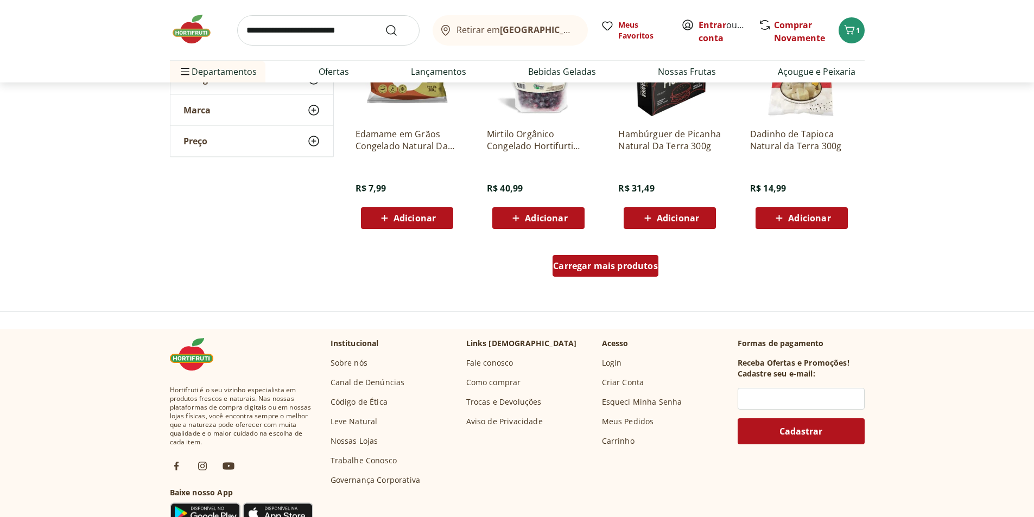
click at [609, 262] on span "Carregar mais produtos" at bounding box center [605, 266] width 105 height 9
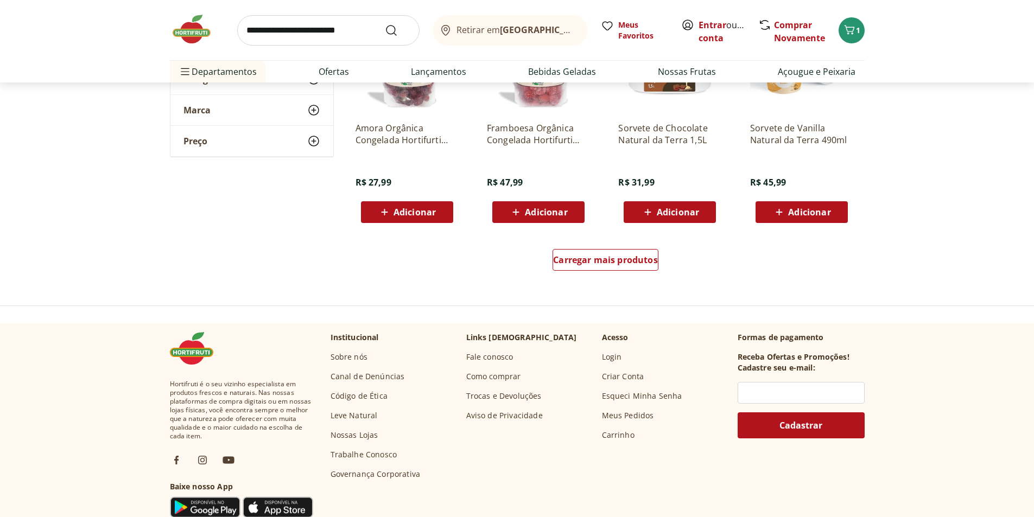
scroll to position [1412, 0]
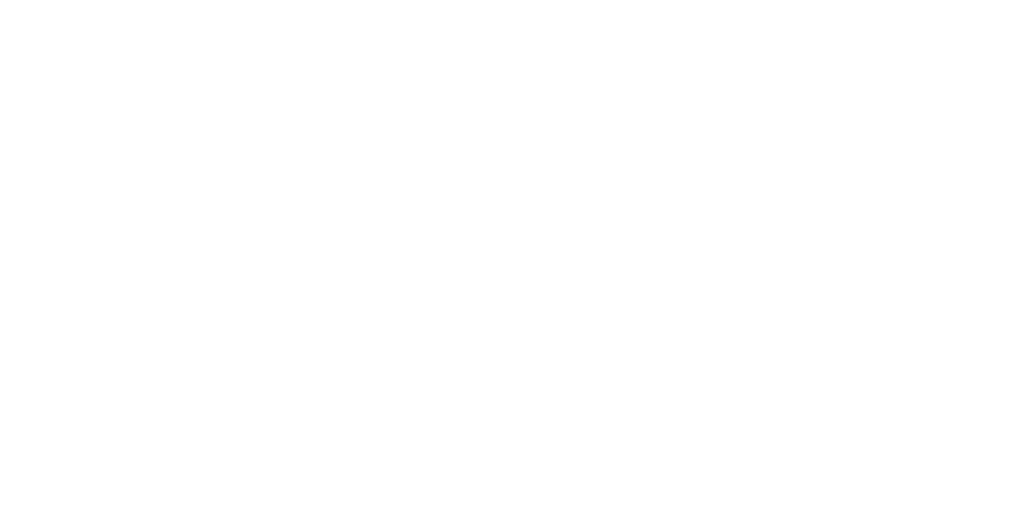
select select "**********"
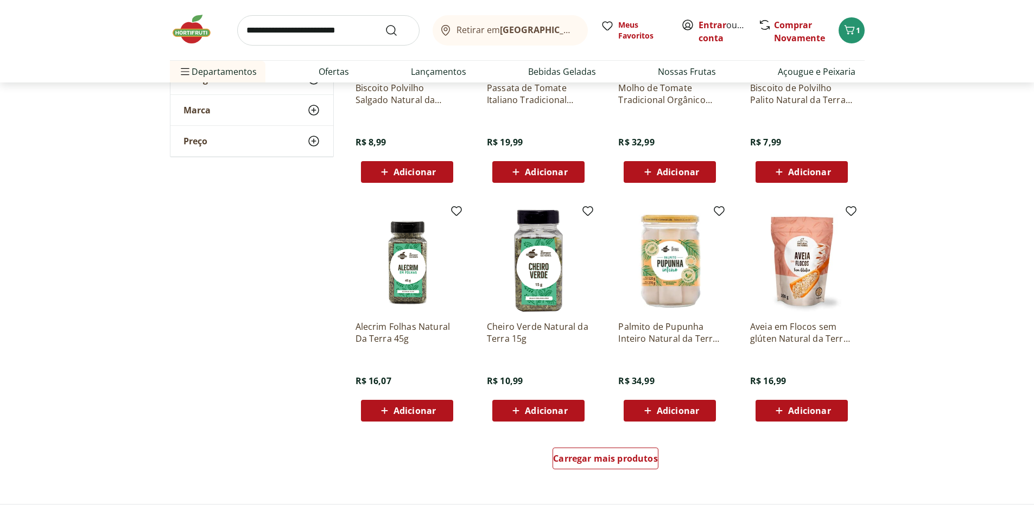
scroll to position [597, 0]
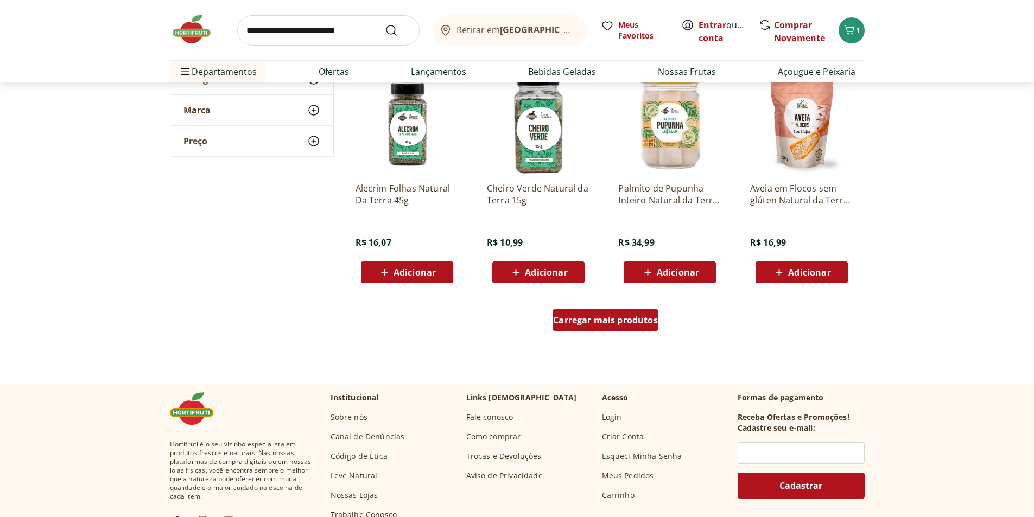
click at [614, 324] on span "Carregar mais produtos" at bounding box center [605, 320] width 105 height 9
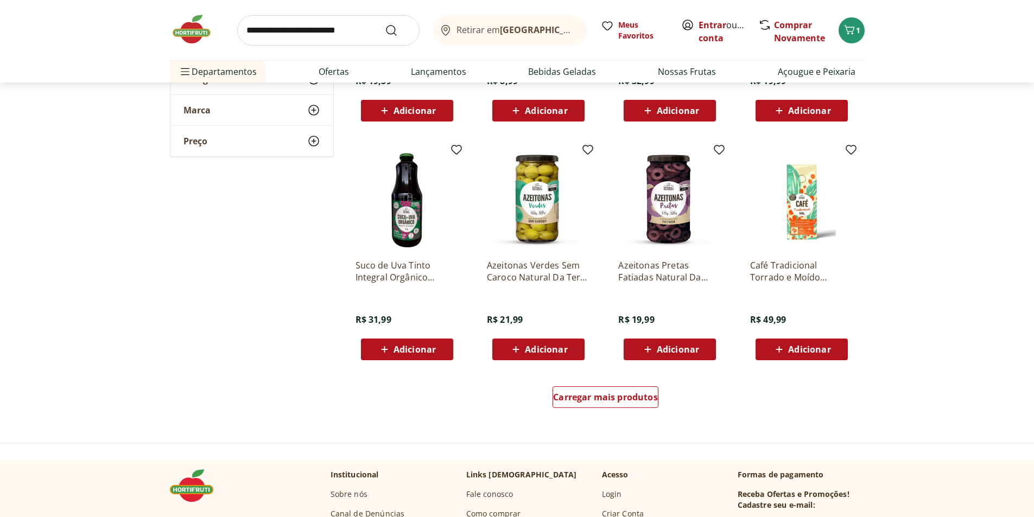
scroll to position [1194, 0]
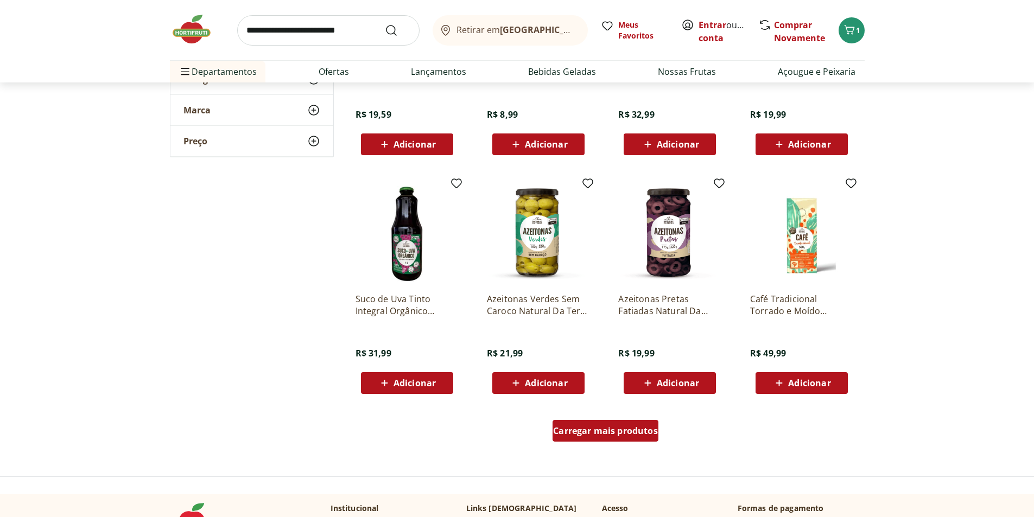
click at [602, 433] on span "Carregar mais produtos" at bounding box center [605, 431] width 105 height 9
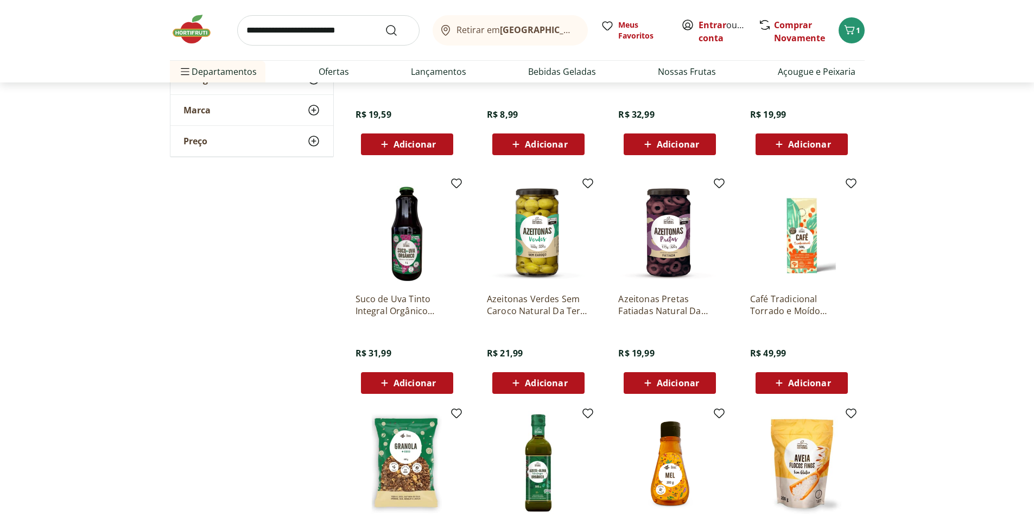
scroll to position [1520, 0]
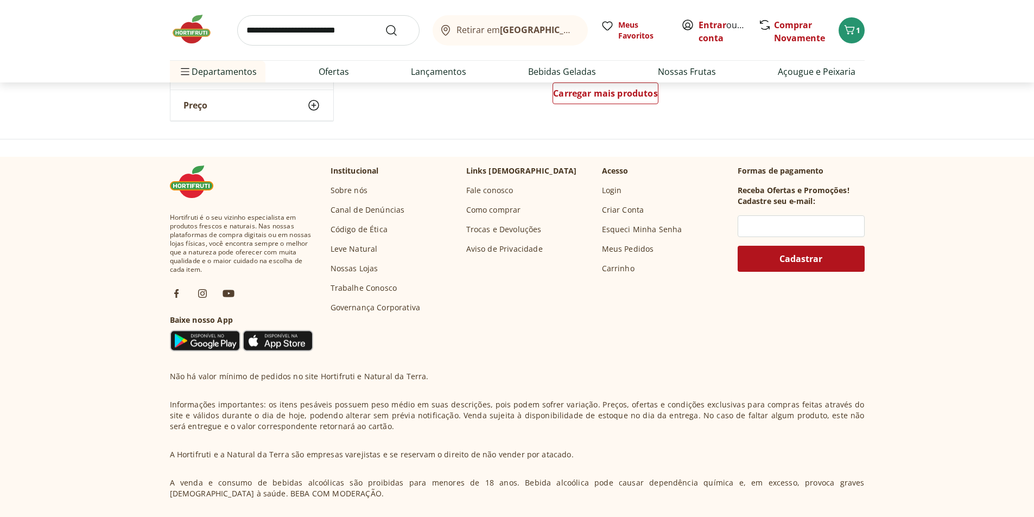
scroll to position [2280, 0]
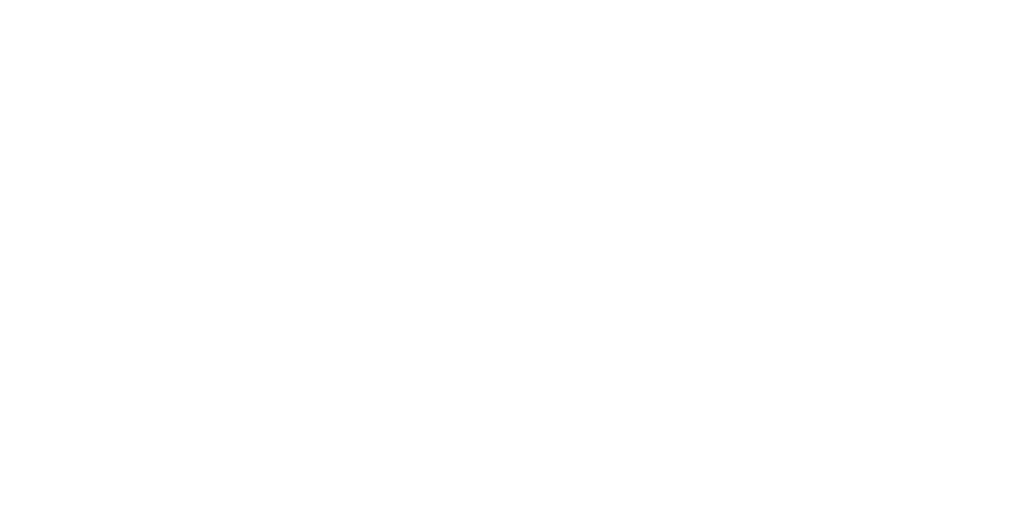
select select "**********"
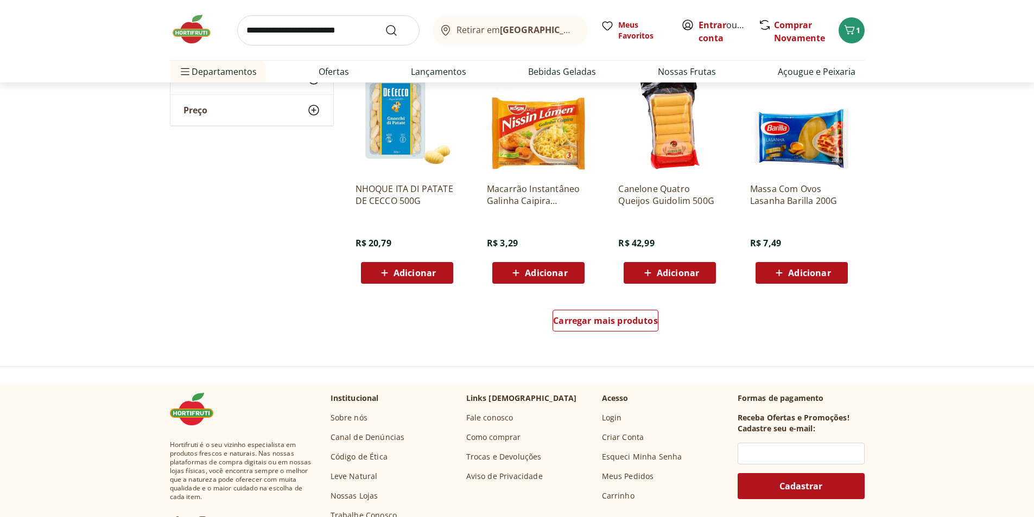
scroll to position [597, 0]
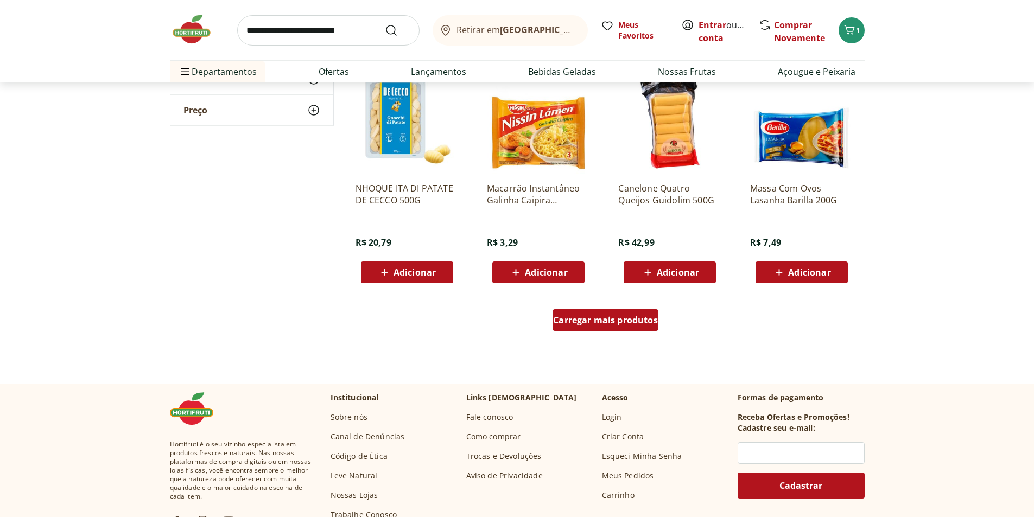
click at [599, 328] on div "Carregar mais produtos" at bounding box center [606, 320] width 106 height 22
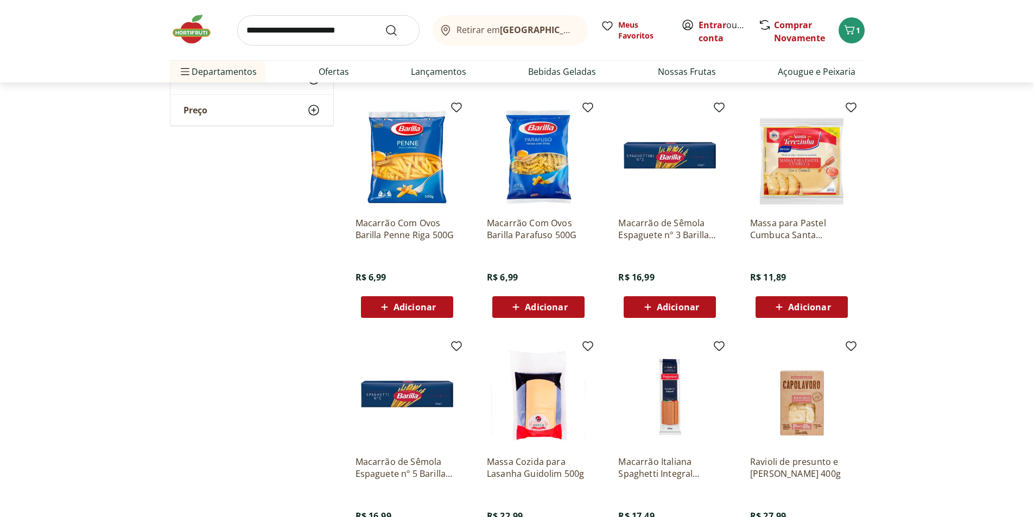
scroll to position [1194, 0]
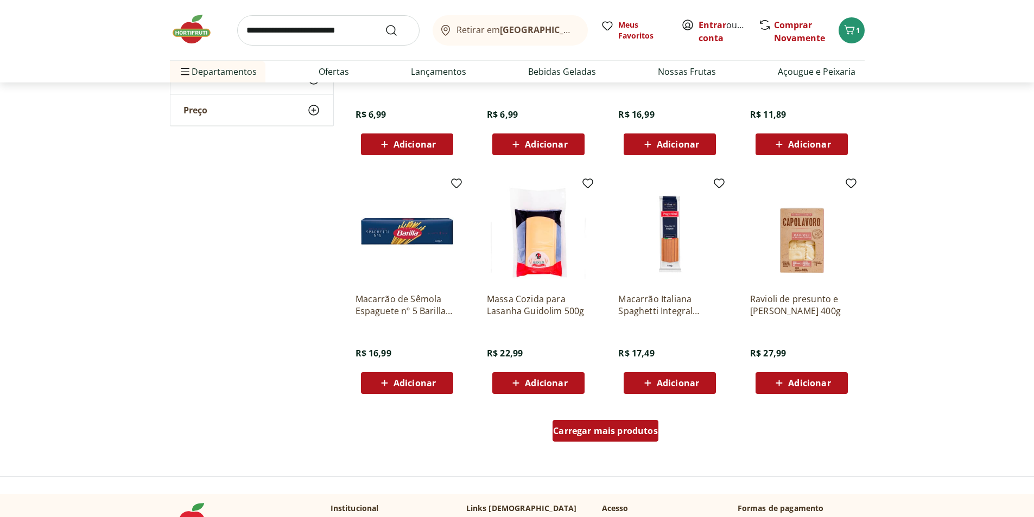
click at [598, 437] on div "Carregar mais produtos" at bounding box center [606, 431] width 106 height 22
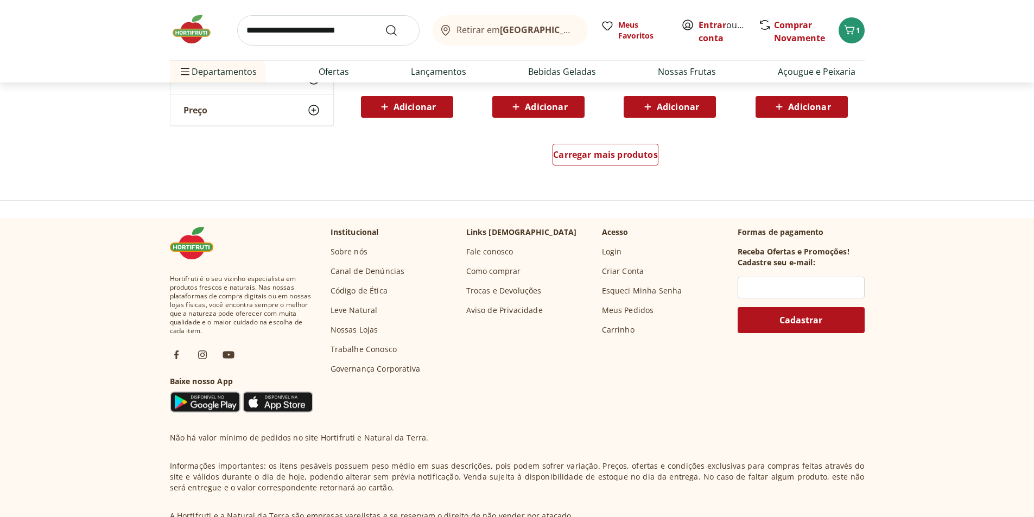
scroll to position [2063, 0]
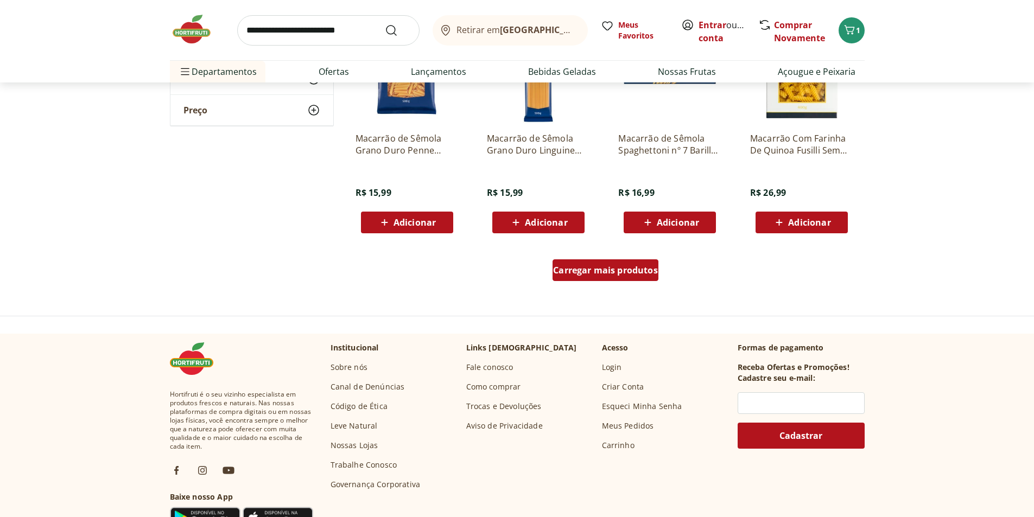
click at [599, 273] on span "Carregar mais produtos" at bounding box center [605, 270] width 105 height 9
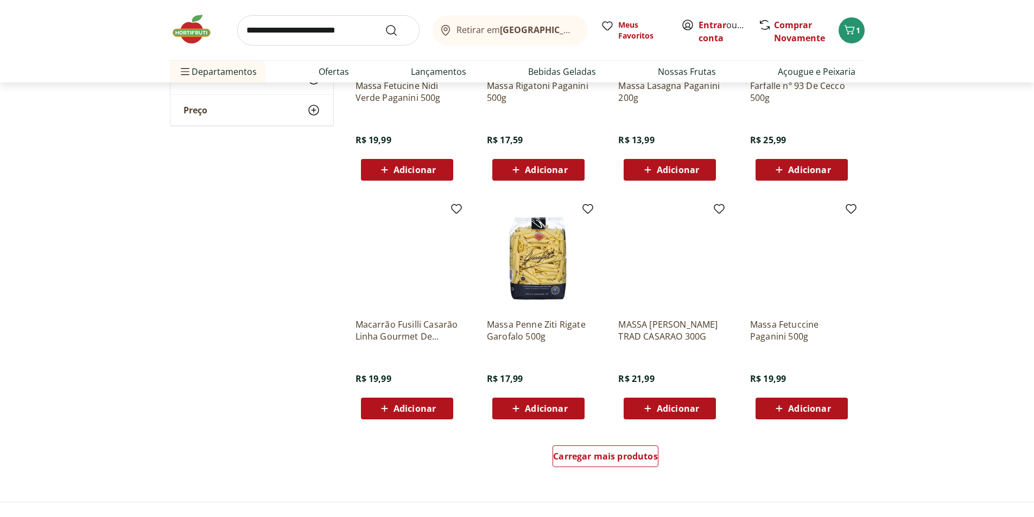
scroll to position [2660, 0]
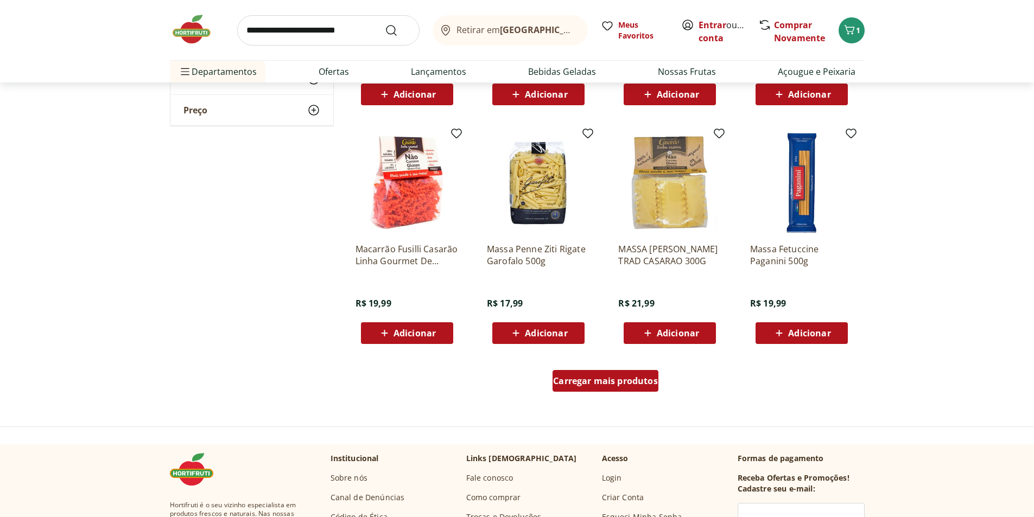
click at [570, 383] on span "Carregar mais produtos" at bounding box center [605, 381] width 105 height 9
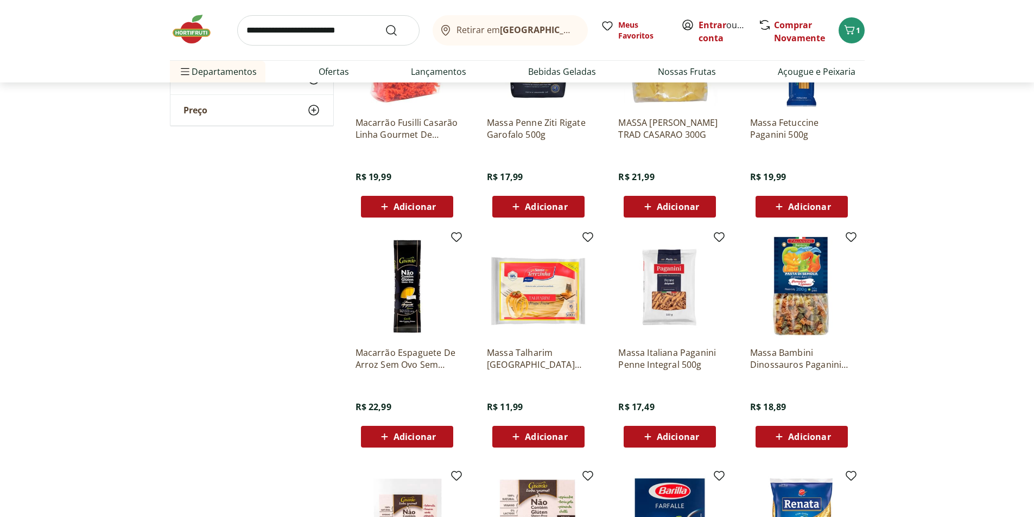
scroll to position [2932, 0]
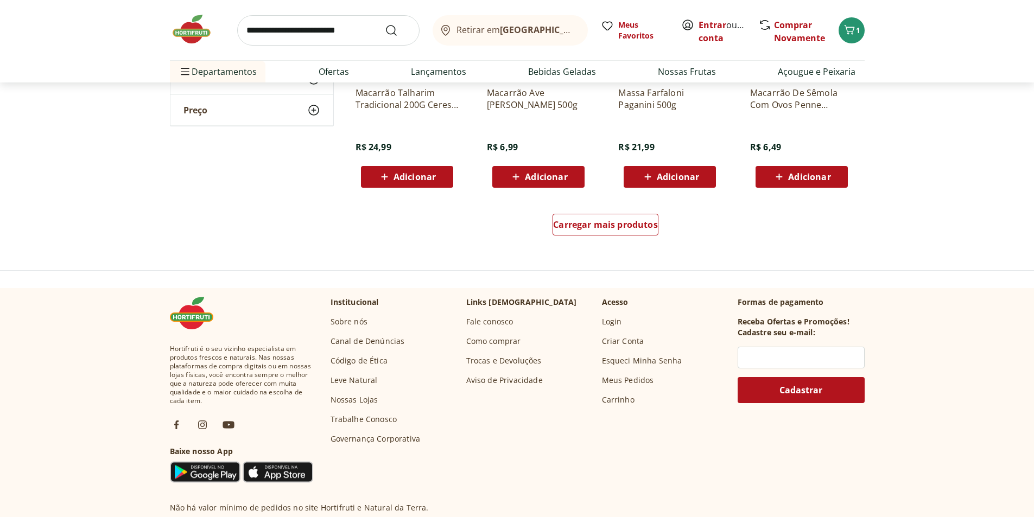
scroll to position [3529, 0]
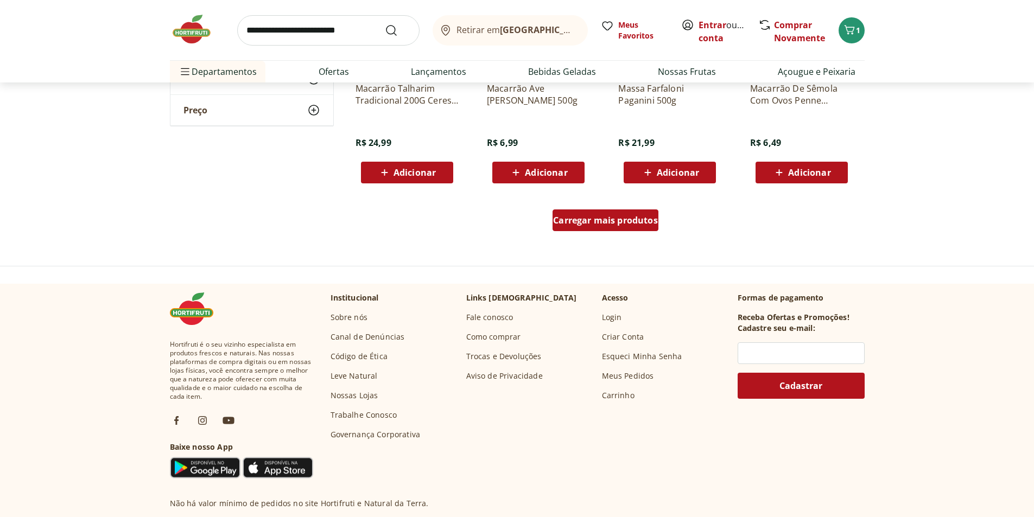
click at [592, 224] on span "Carregar mais produtos" at bounding box center [605, 220] width 105 height 9
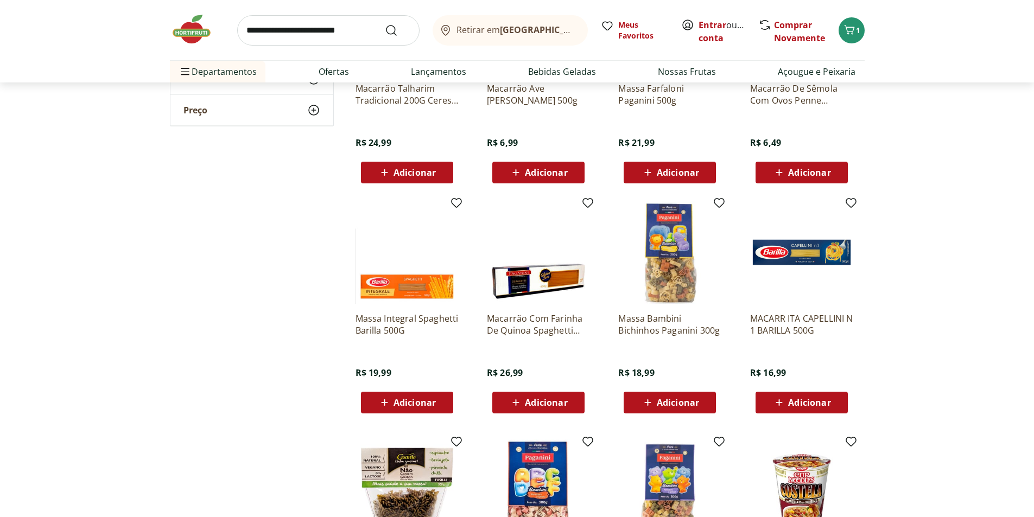
scroll to position [3746, 0]
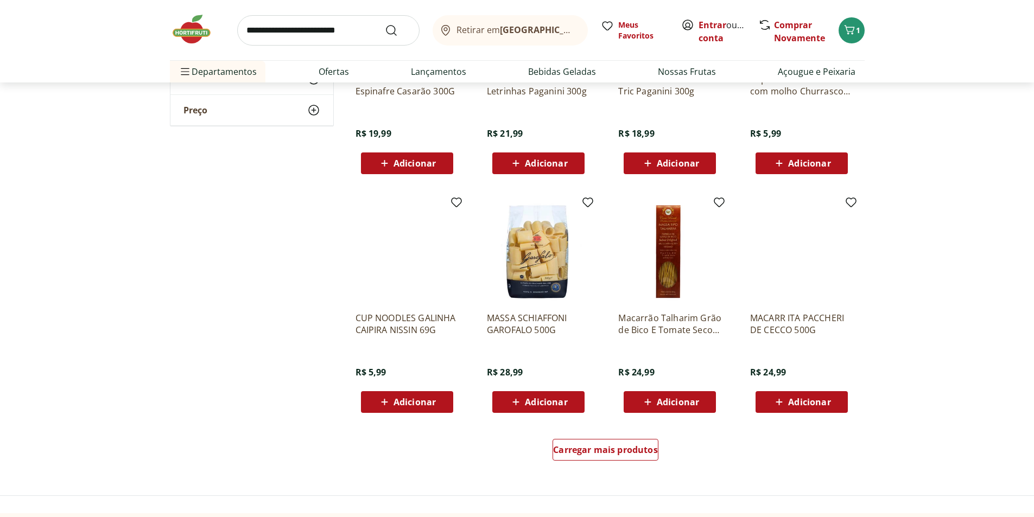
scroll to position [4072, 0]
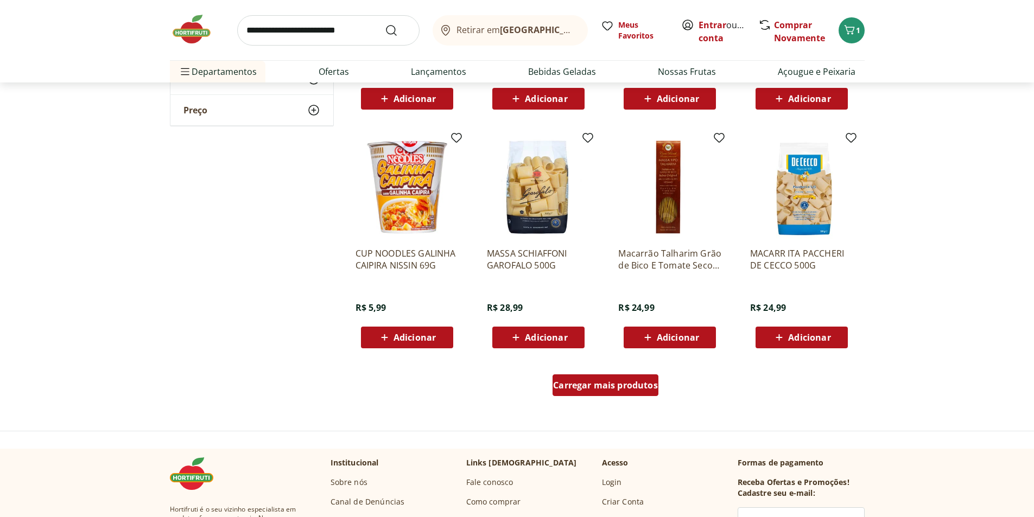
click at [605, 384] on span "Carregar mais produtos" at bounding box center [605, 385] width 105 height 9
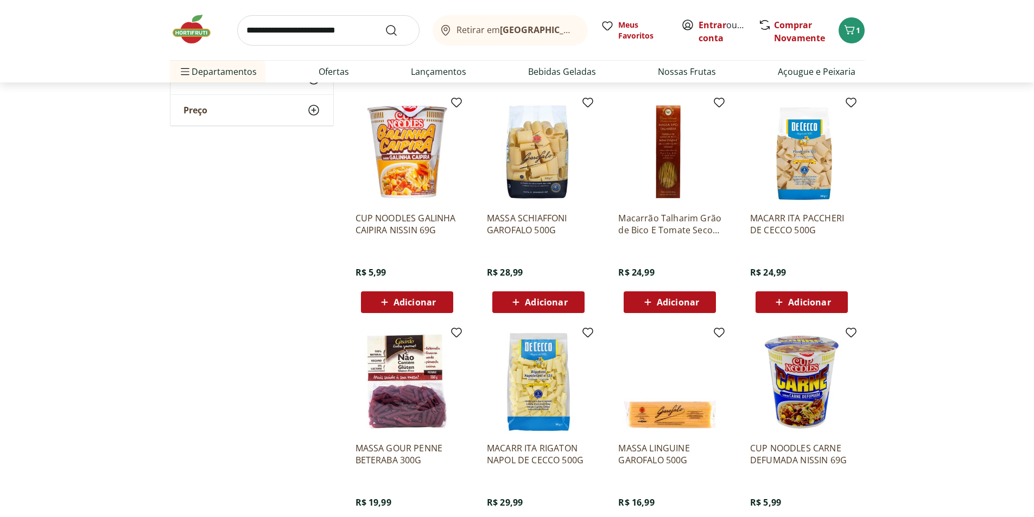
scroll to position [4126, 0]
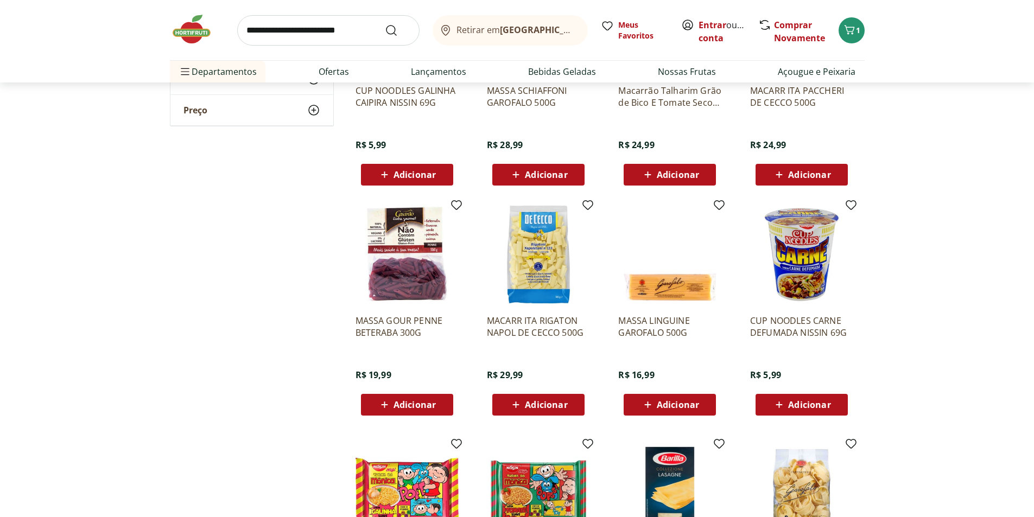
scroll to position [3963, 0]
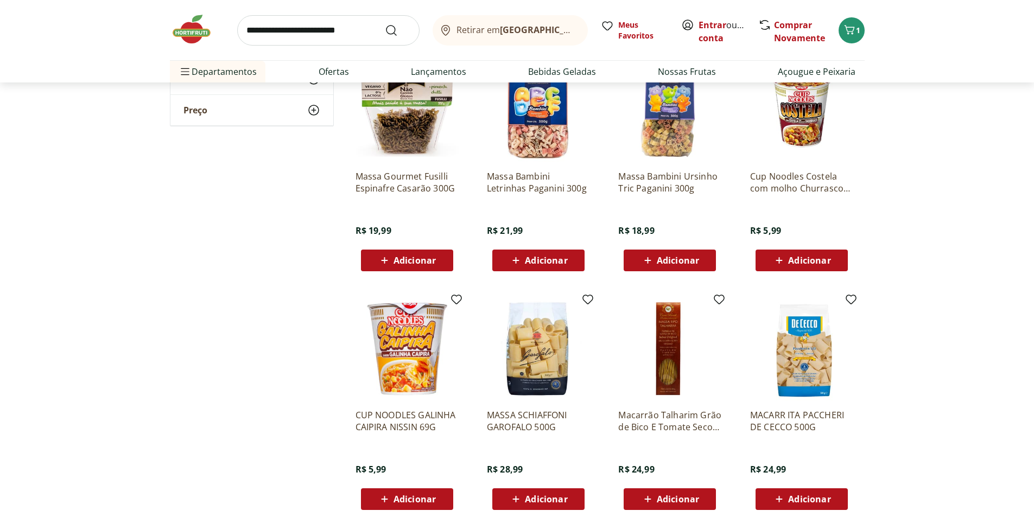
scroll to position [3746, 0]
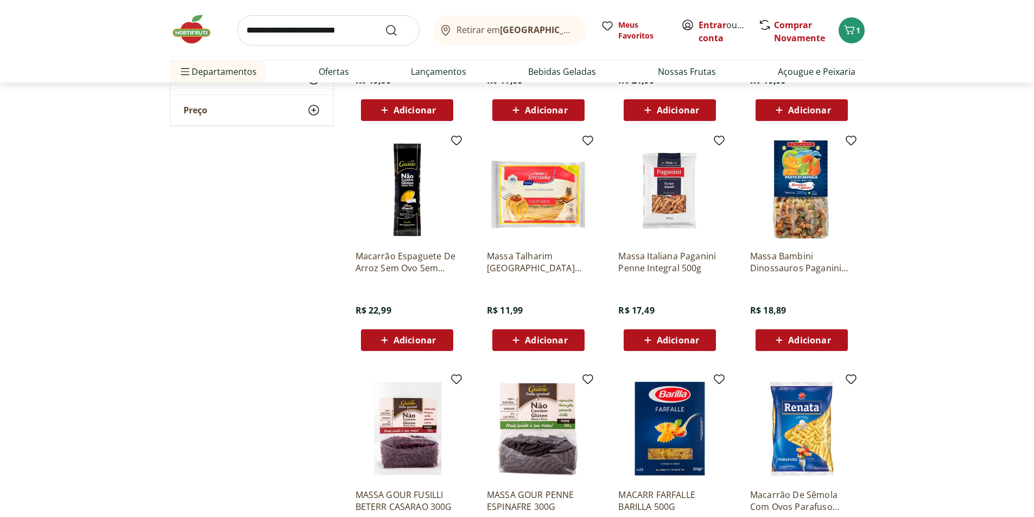
scroll to position [2769, 0]
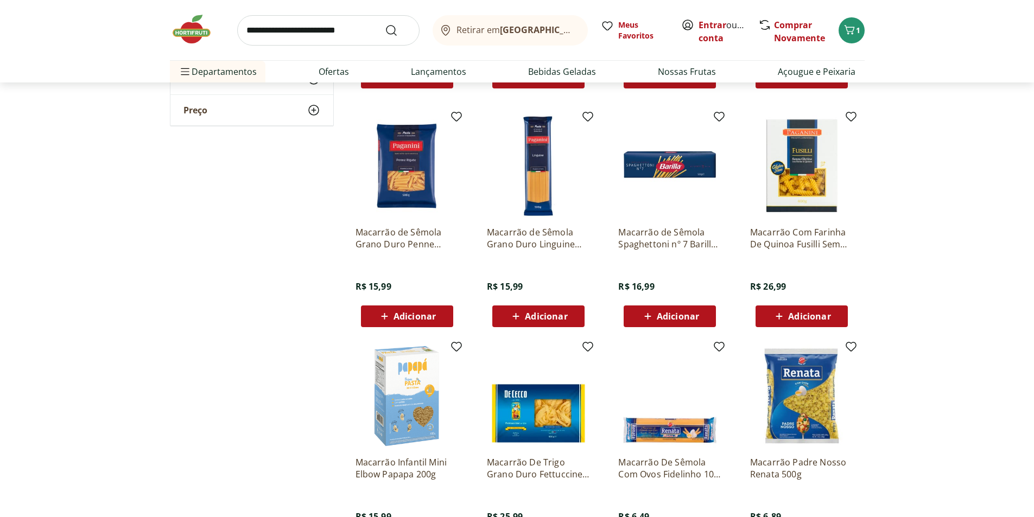
scroll to position [2063, 0]
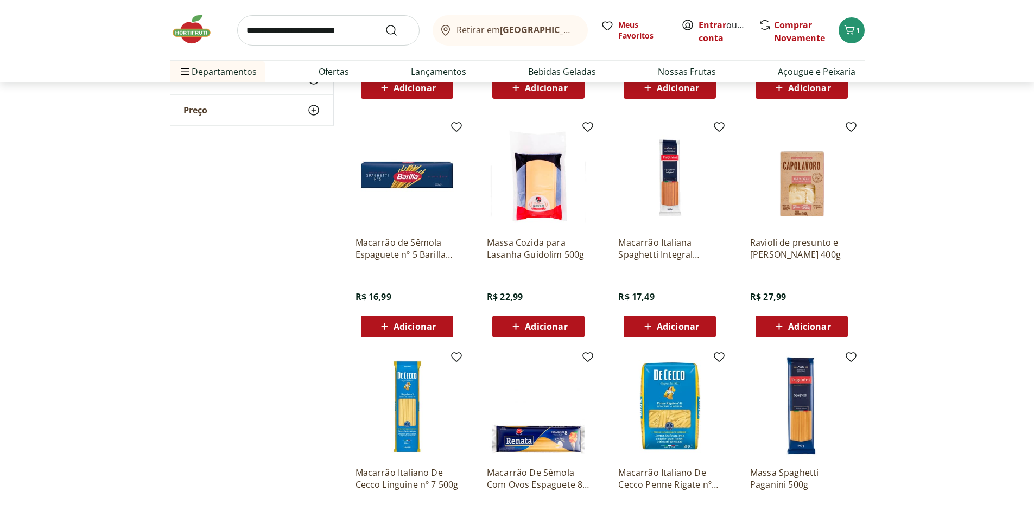
scroll to position [1194, 0]
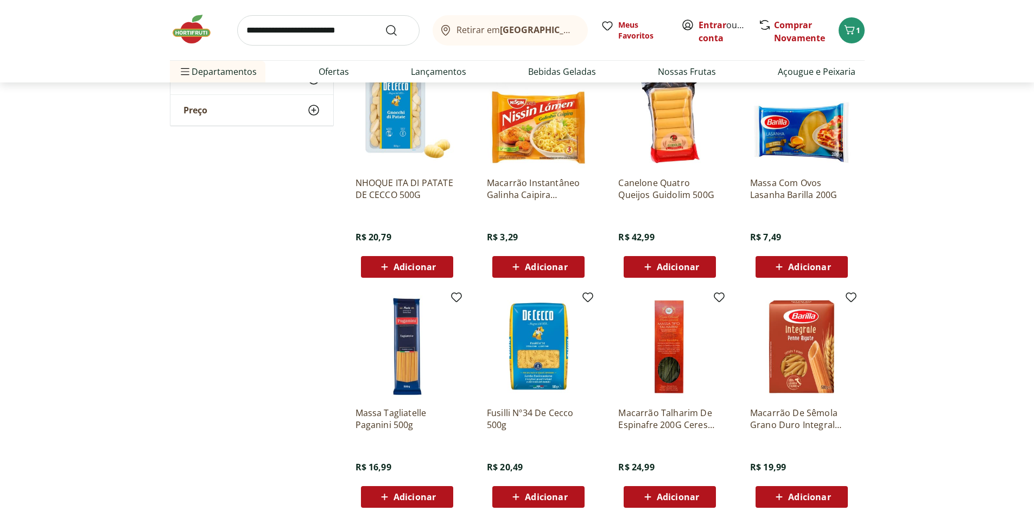
scroll to position [489, 0]
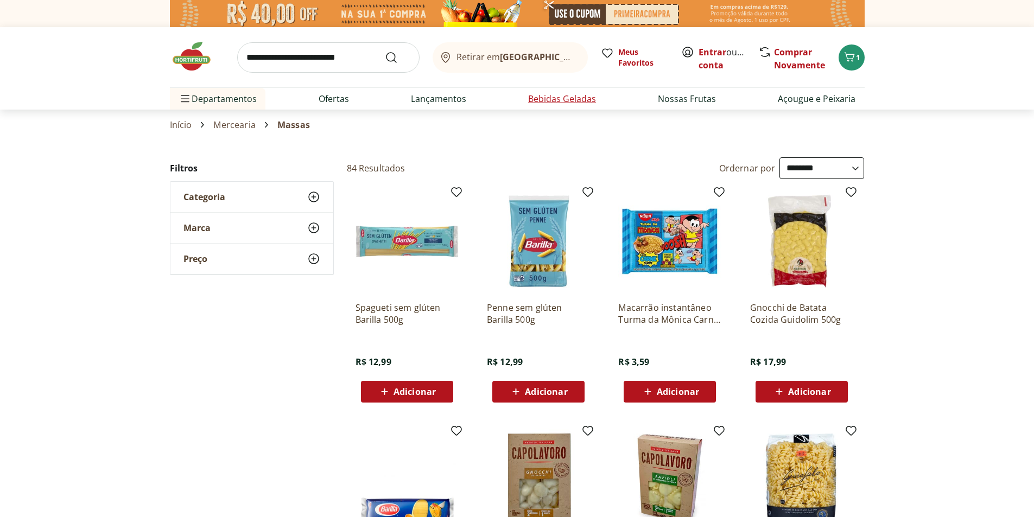
click at [558, 97] on link "Bebidas Geladas" at bounding box center [562, 98] width 68 height 13
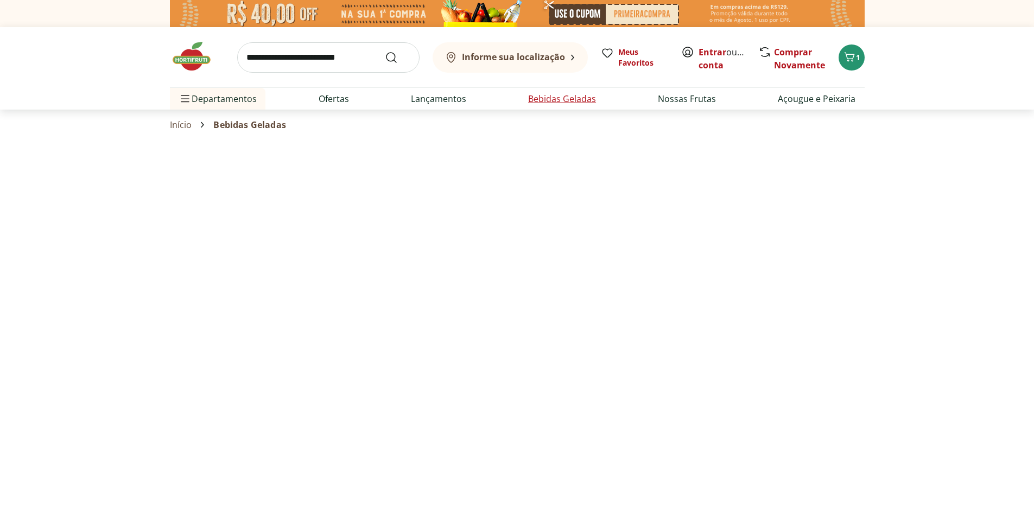
select select "**********"
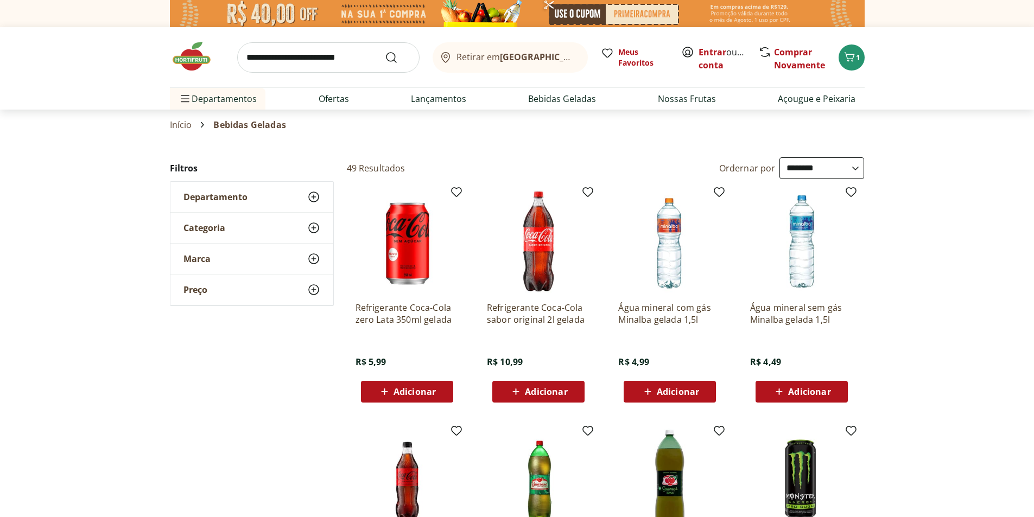
click at [313, 59] on input "search" at bounding box center [328, 57] width 182 height 30
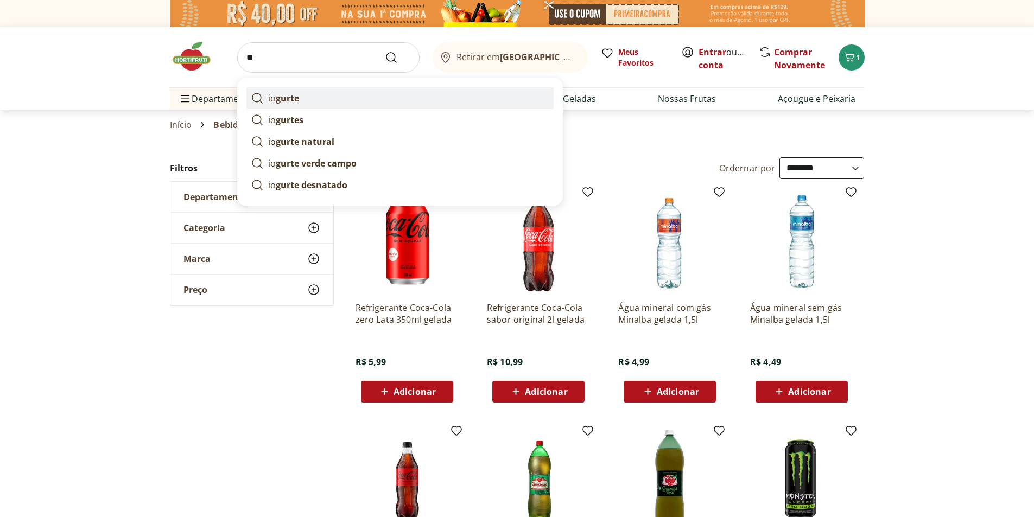
click at [295, 102] on strong "gurte" at bounding box center [287, 98] width 23 height 12
type input "*******"
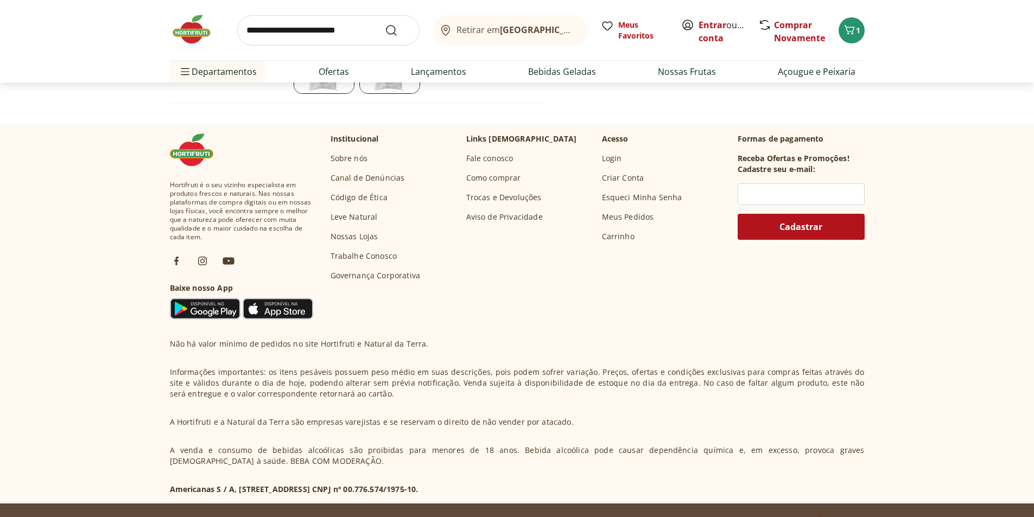
scroll to position [54, 0]
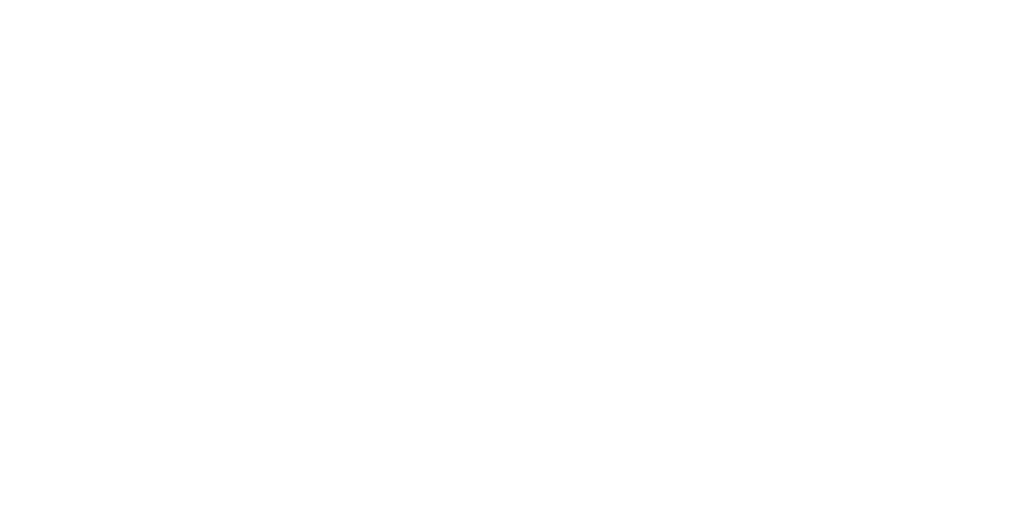
select select "**********"
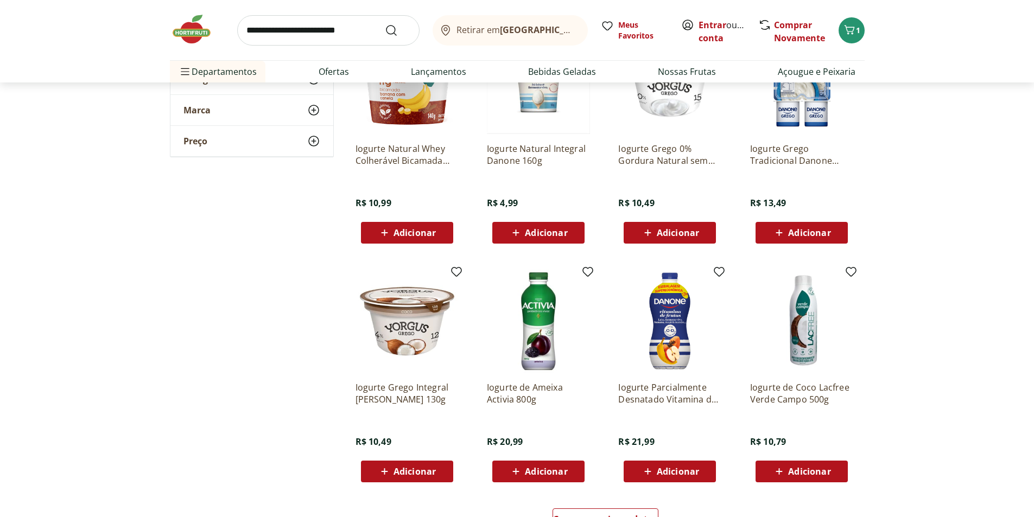
scroll to position [489, 0]
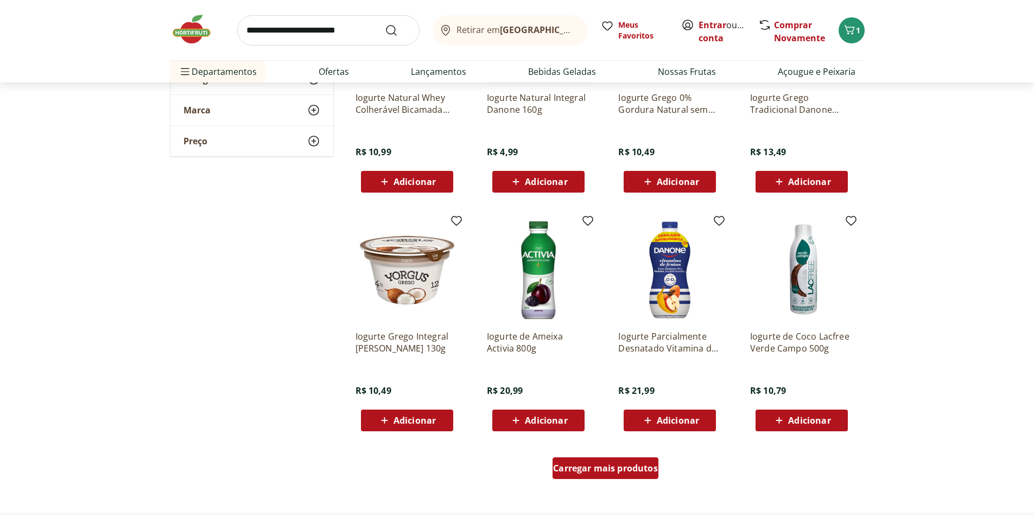
click at [609, 472] on span "Carregar mais produtos" at bounding box center [605, 468] width 105 height 9
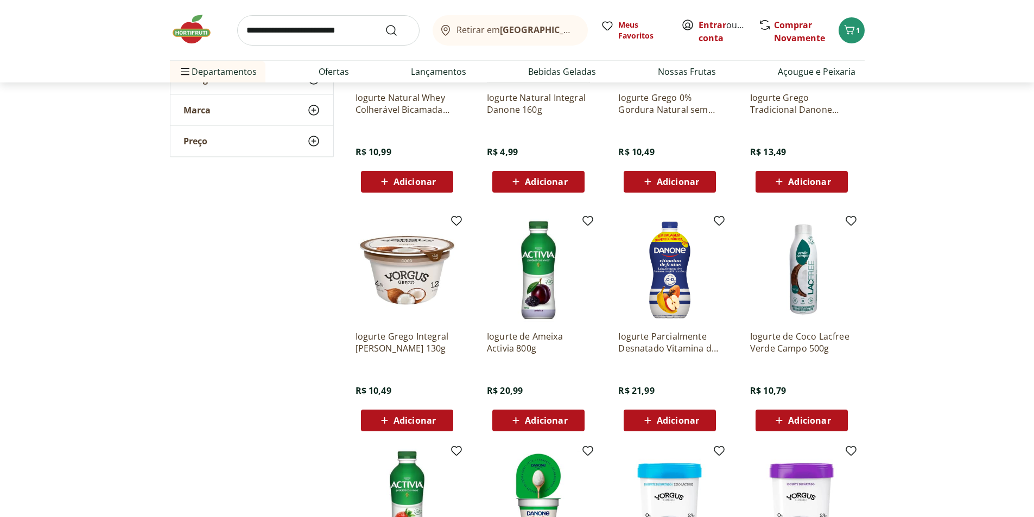
scroll to position [760, 0]
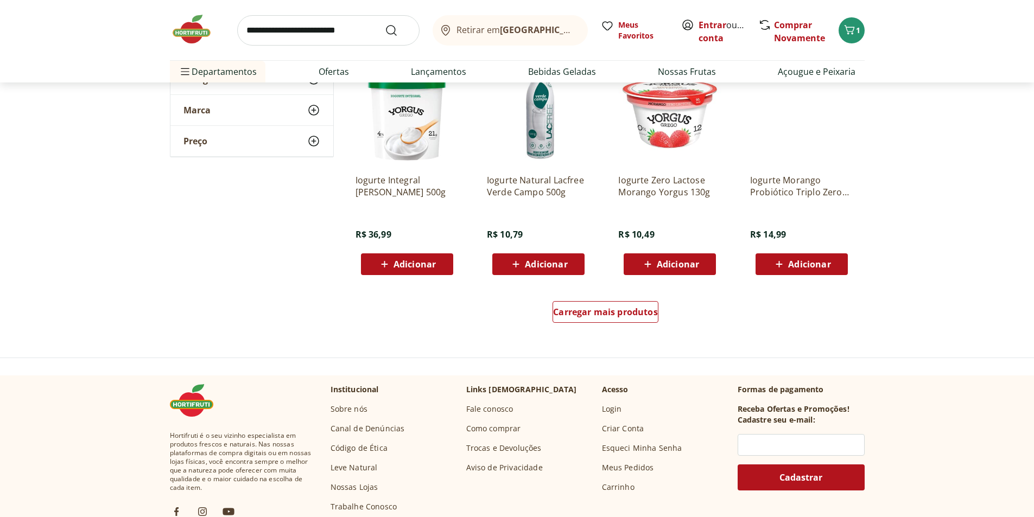
scroll to position [1357, 0]
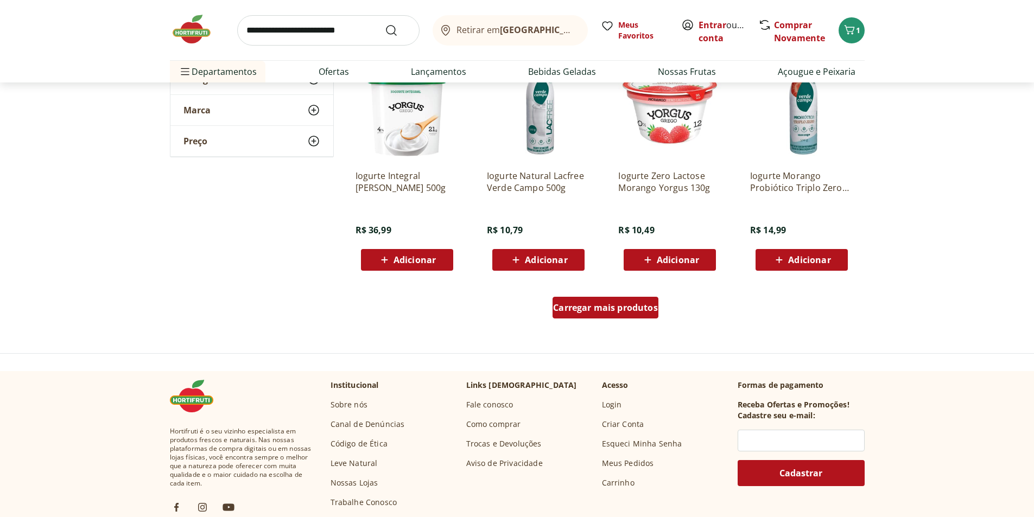
click at [611, 308] on span "Carregar mais produtos" at bounding box center [605, 307] width 105 height 9
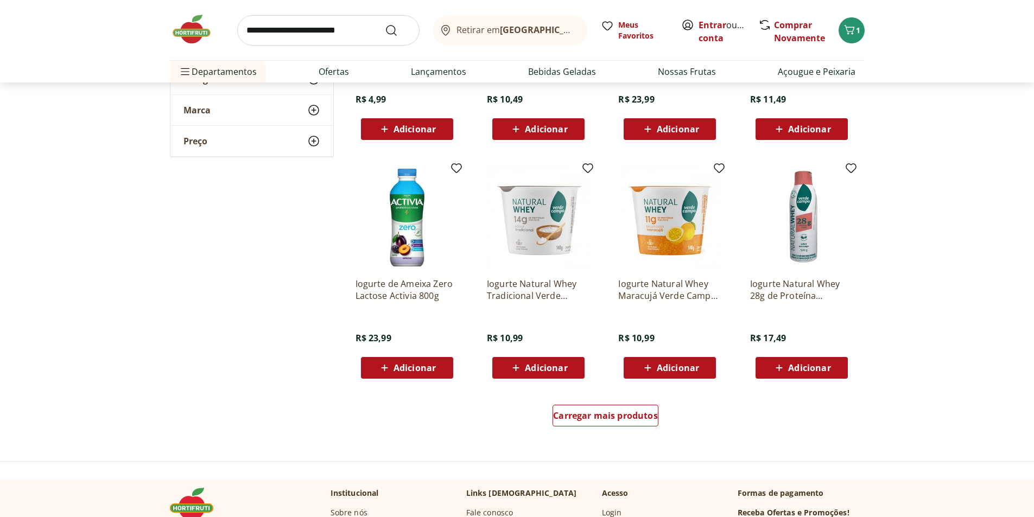
scroll to position [2009, 0]
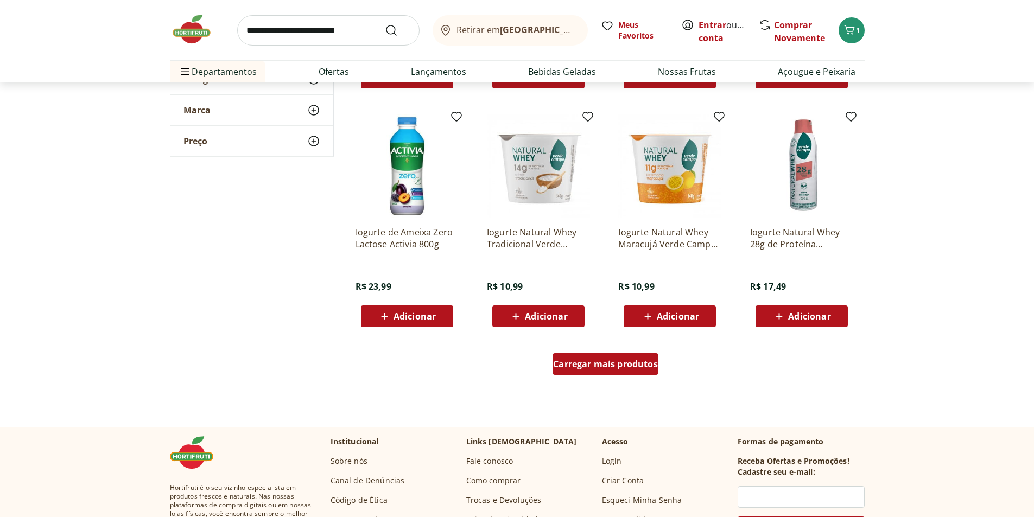
click at [595, 363] on span "Carregar mais produtos" at bounding box center [605, 364] width 105 height 9
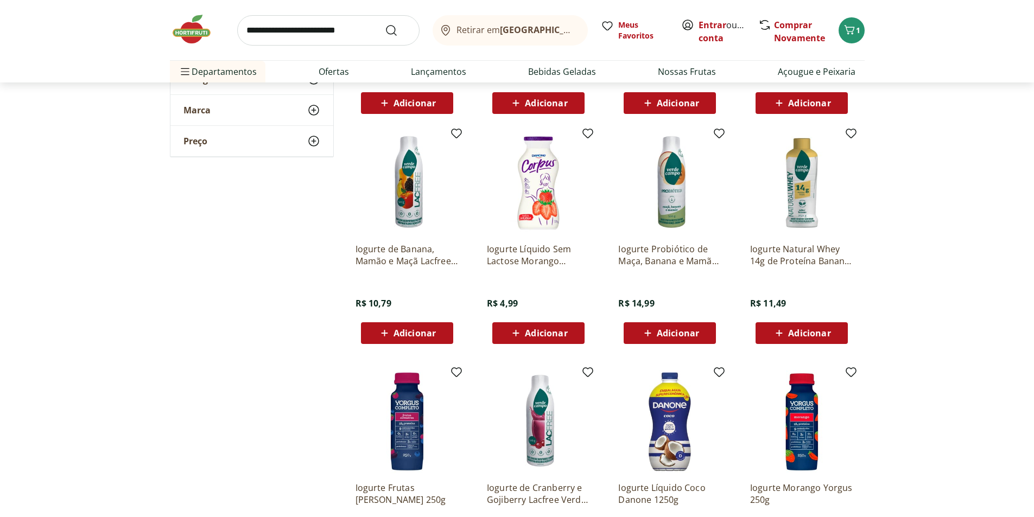
scroll to position [2226, 0]
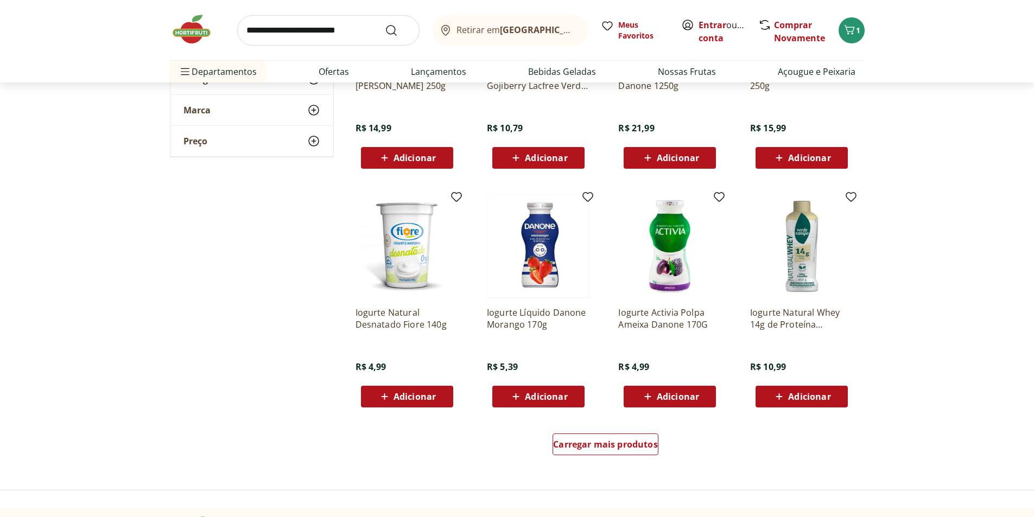
scroll to position [2660, 0]
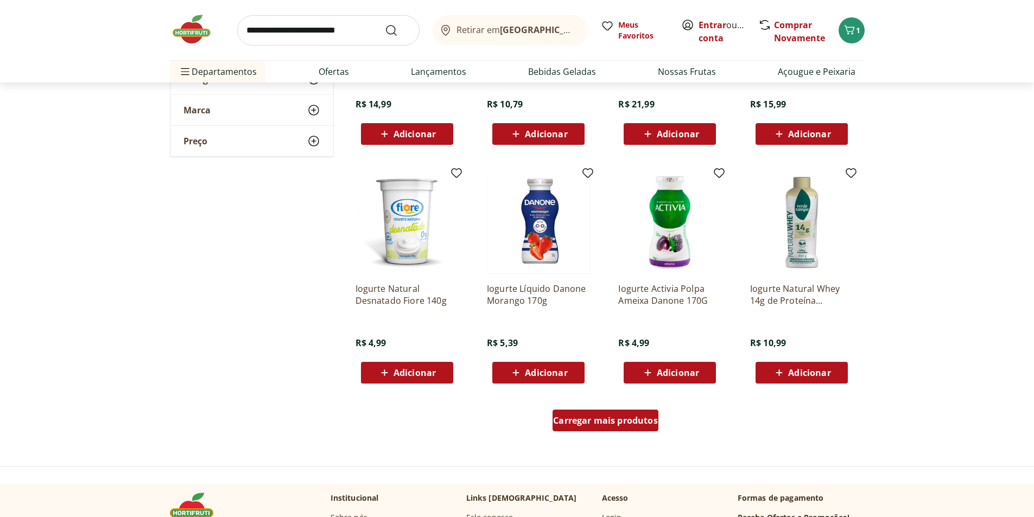
click at [590, 421] on span "Carregar mais produtos" at bounding box center [605, 420] width 105 height 9
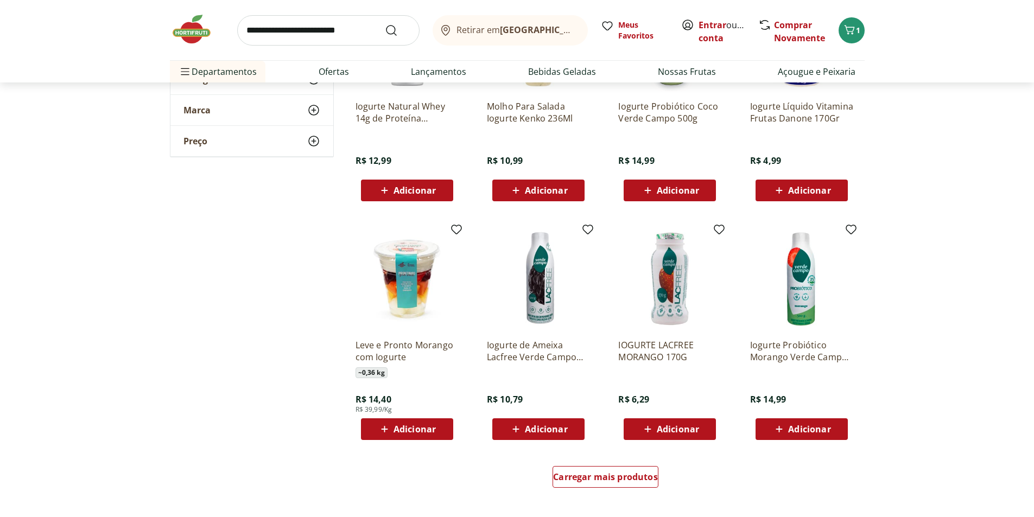
scroll to position [3475, 0]
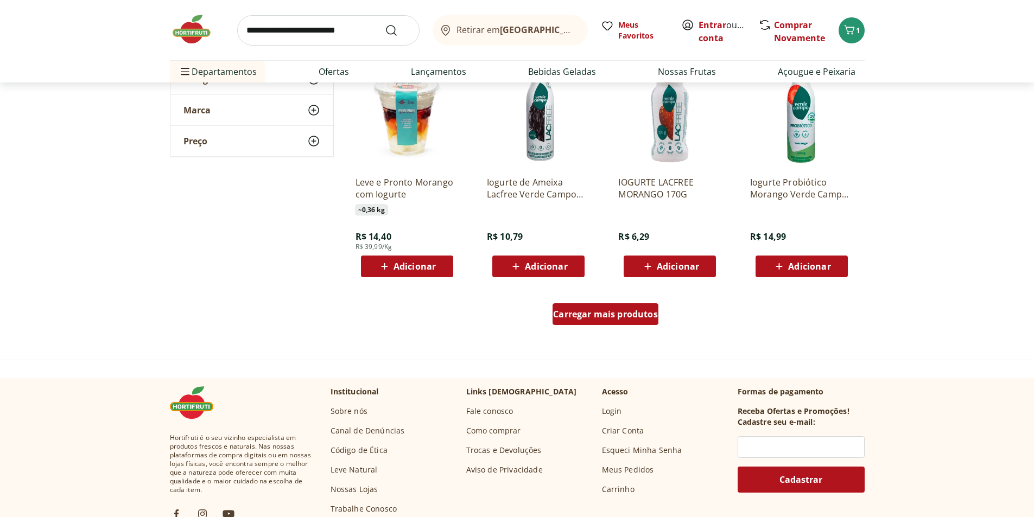
click at [581, 314] on span "Carregar mais produtos" at bounding box center [605, 314] width 105 height 9
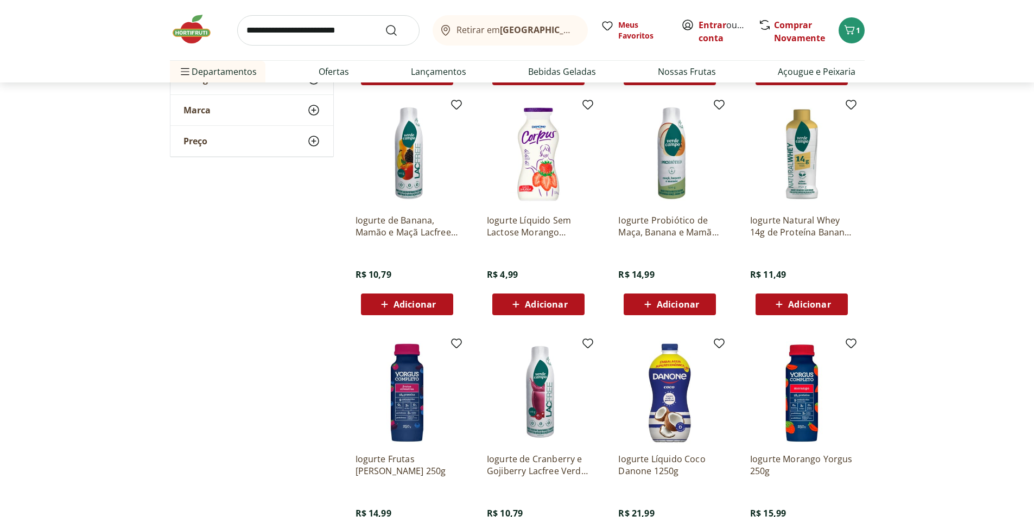
scroll to position [2117, 0]
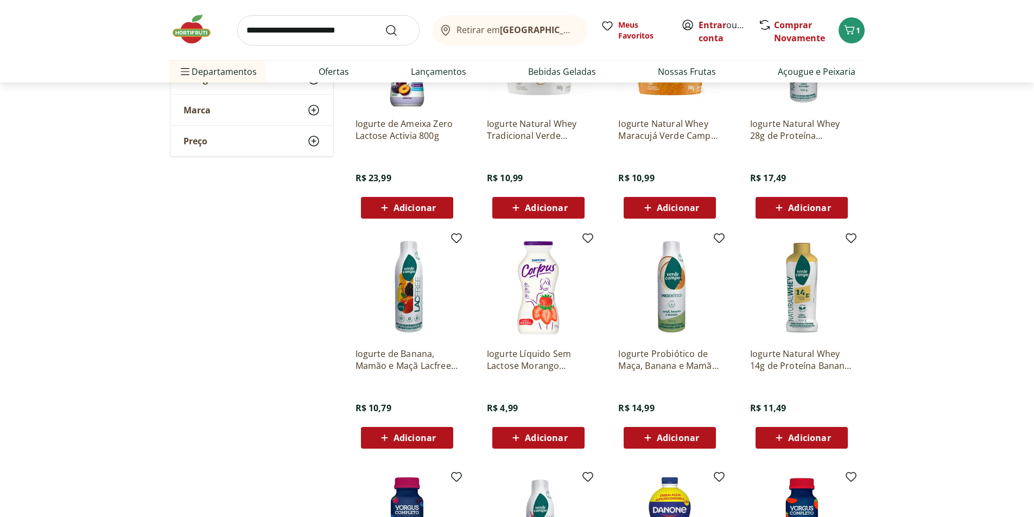
drag, startPoint x: 530, startPoint y: 294, endPoint x: 958, endPoint y: 344, distance: 431.3
click at [958, 344] on section "**********" at bounding box center [517, 76] width 1034 height 4072
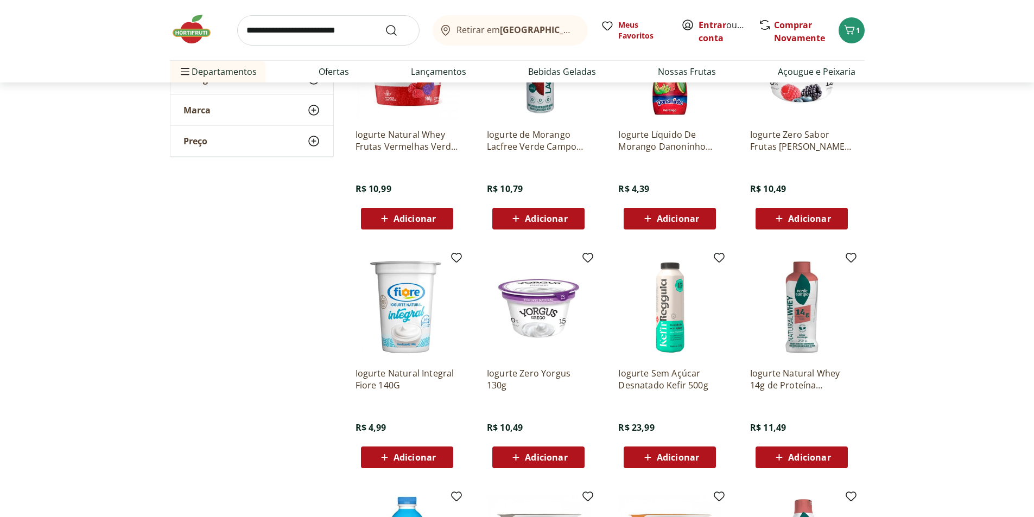
scroll to position [1846, 0]
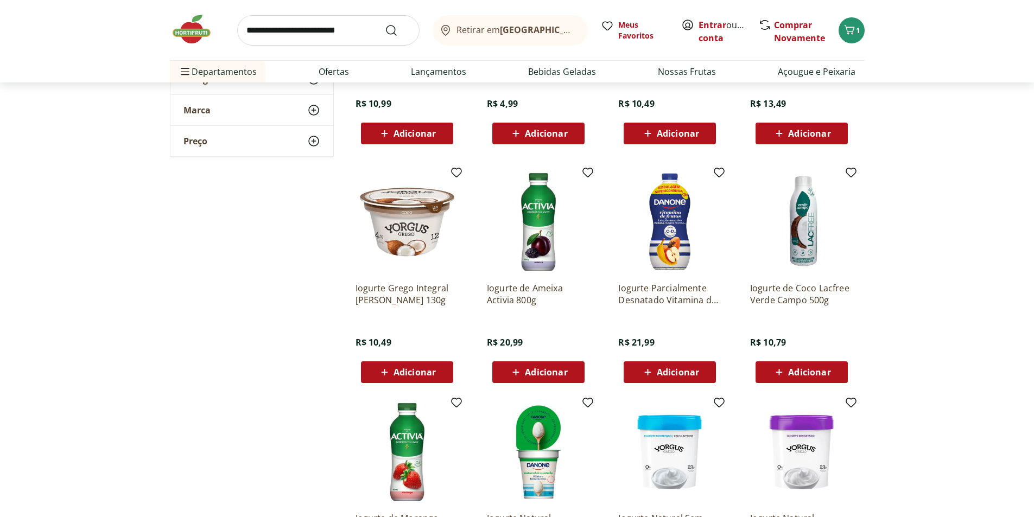
scroll to position [543, 0]
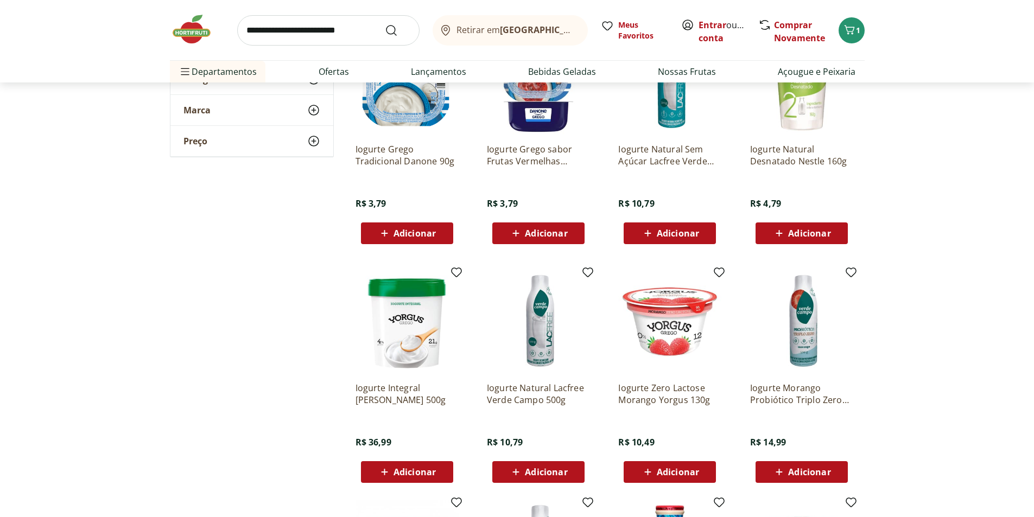
scroll to position [1194, 0]
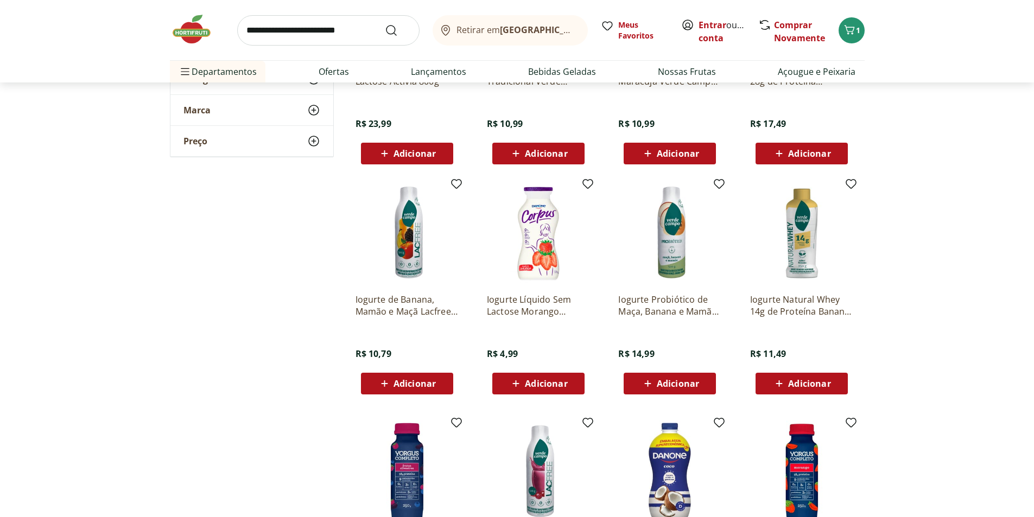
scroll to position [2389, 0]
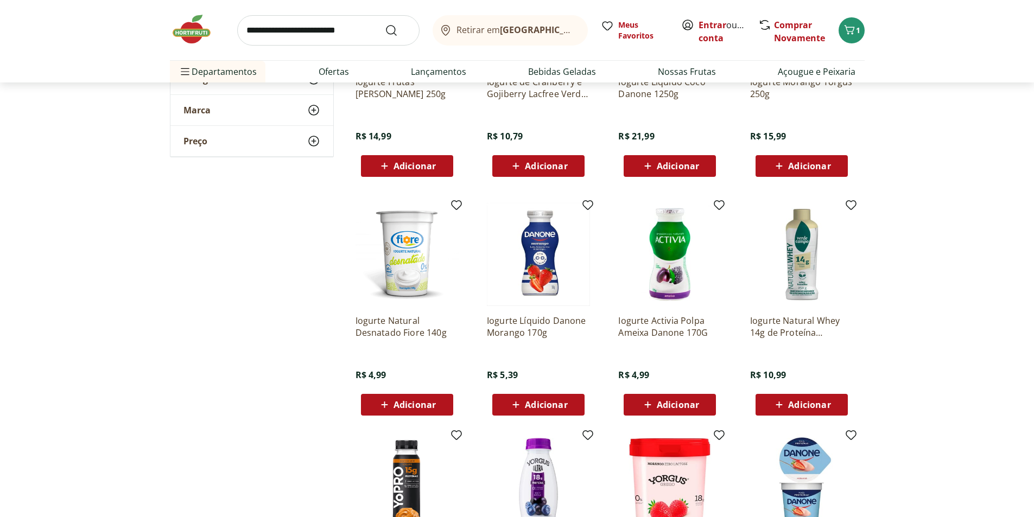
scroll to position [2823, 0]
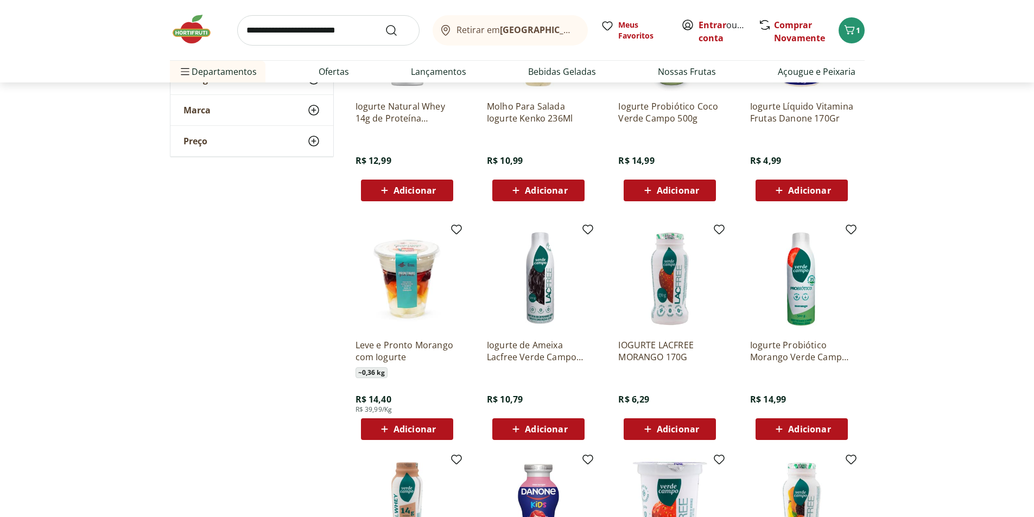
scroll to position [3475, 0]
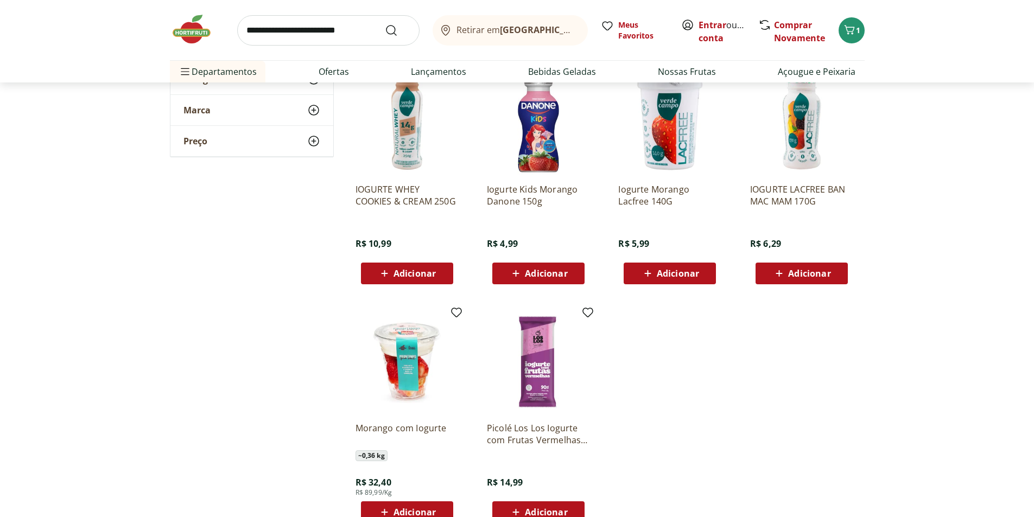
scroll to position [3746, 0]
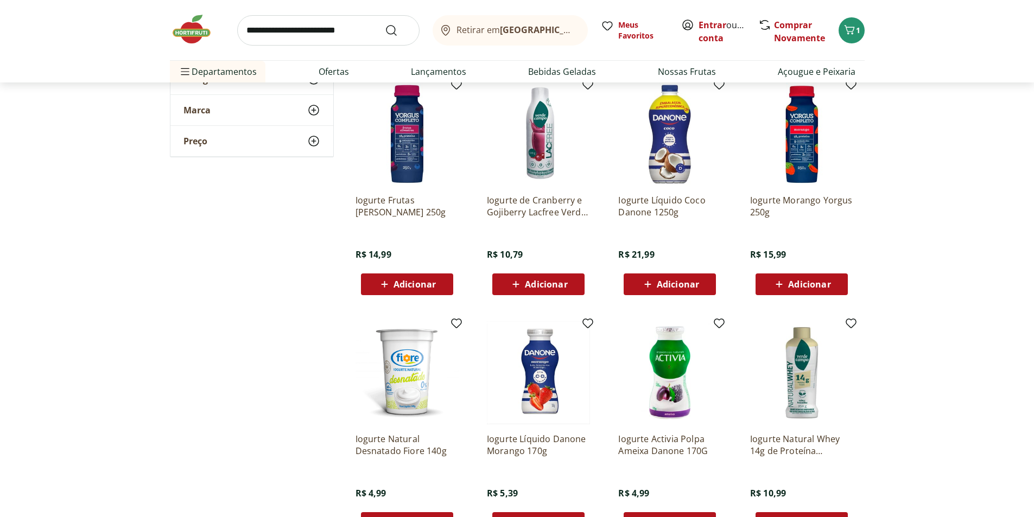
scroll to position [2335, 0]
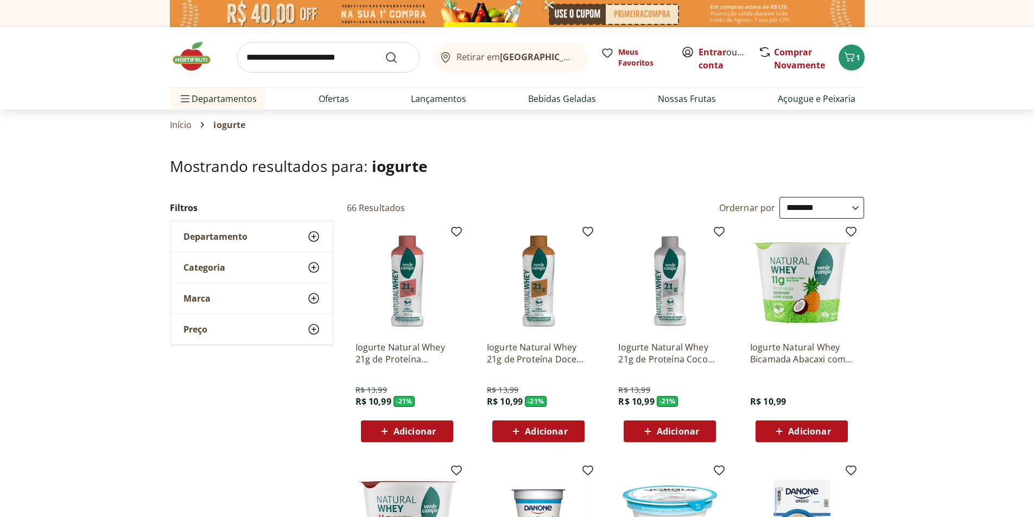
select select "**********"
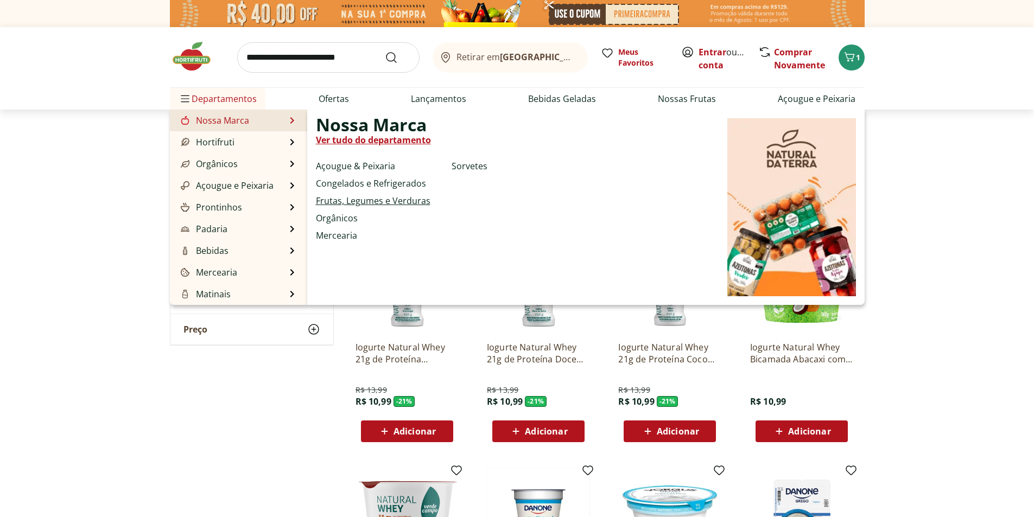
click at [363, 200] on link "Frutas, Legumes e Verduras" at bounding box center [373, 200] width 115 height 13
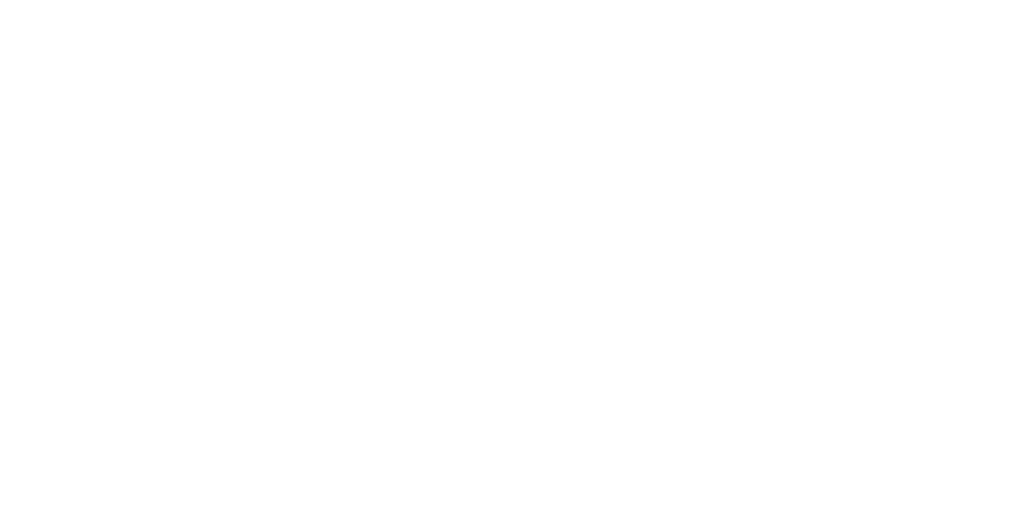
select select "**********"
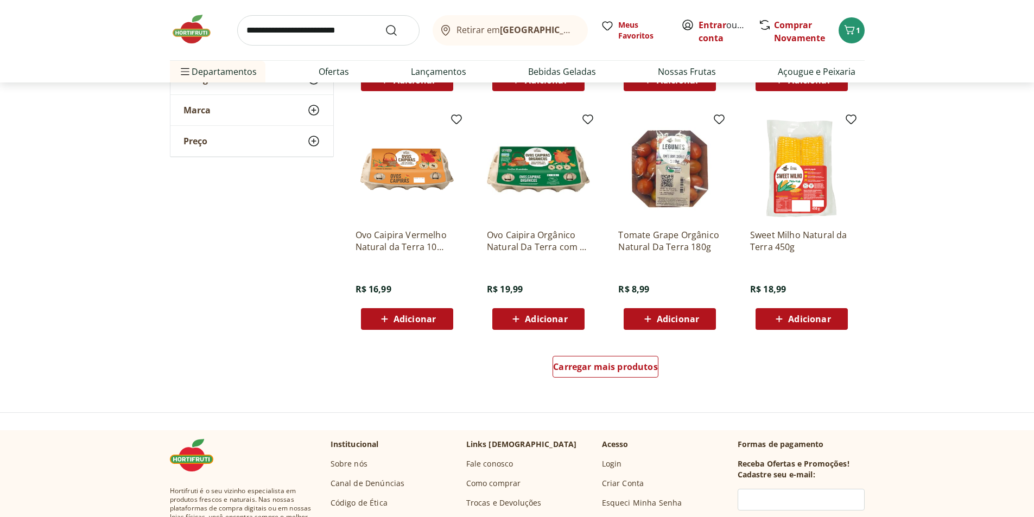
scroll to position [651, 0]
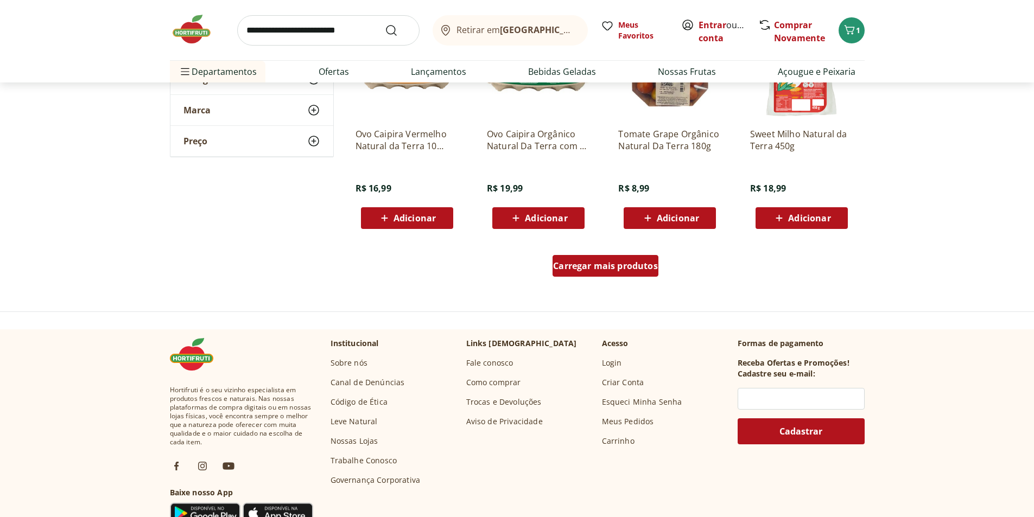
click at [596, 270] on span "Carregar mais produtos" at bounding box center [605, 266] width 105 height 9
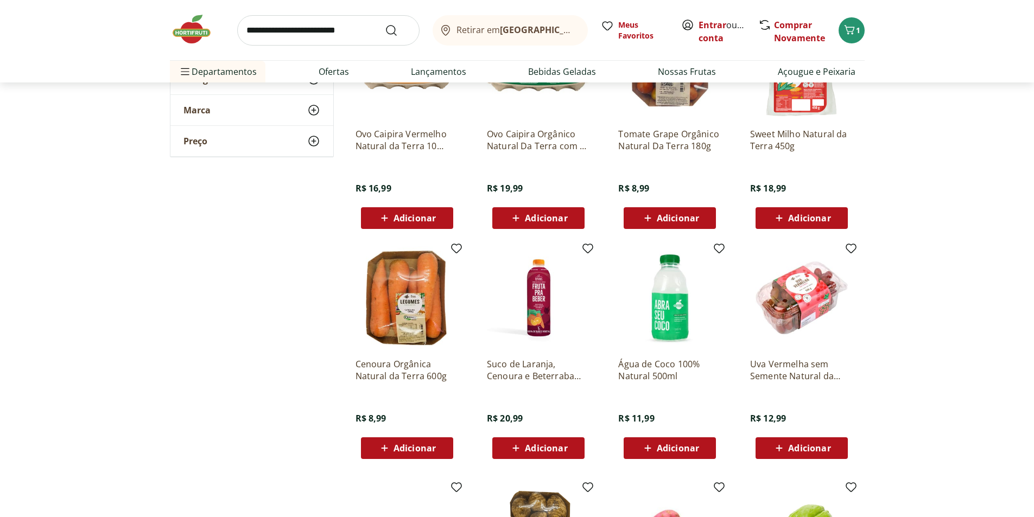
scroll to position [869, 0]
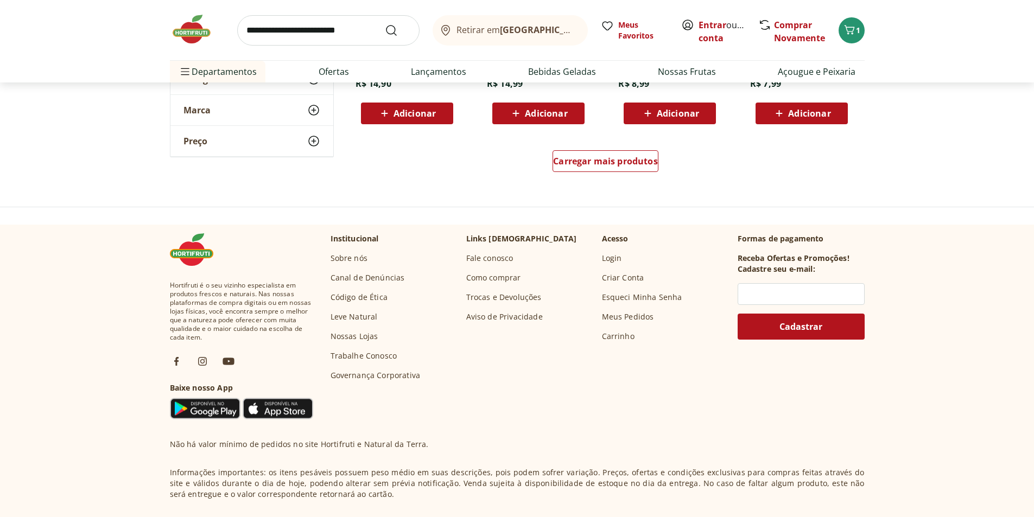
scroll to position [1466, 0]
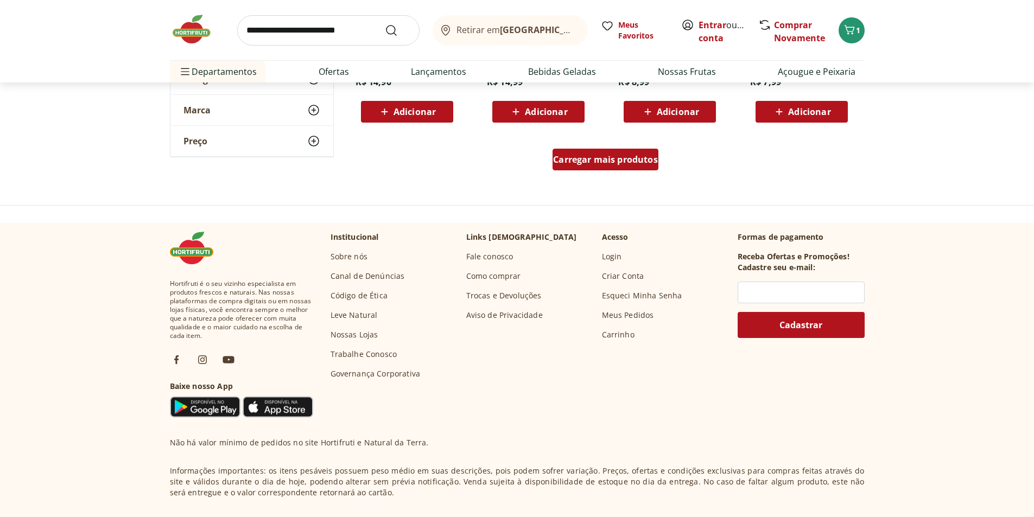
click at [609, 166] on div "Carregar mais produtos" at bounding box center [606, 160] width 106 height 22
